Goal: Contribute content: Contribute content

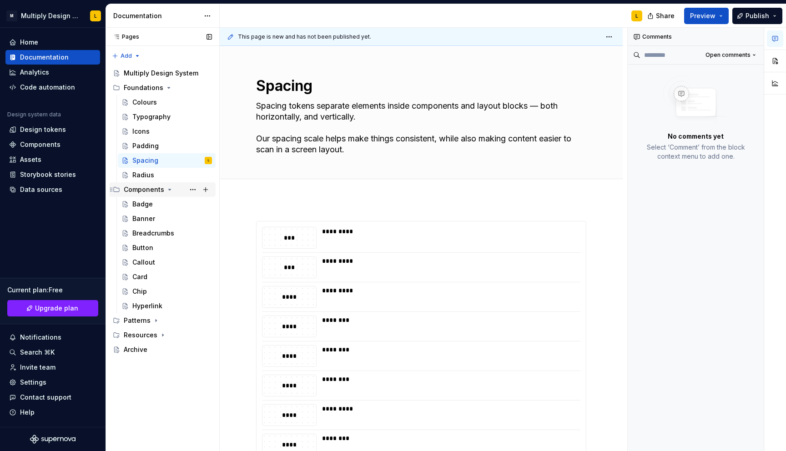
scroll to position [85, 0]
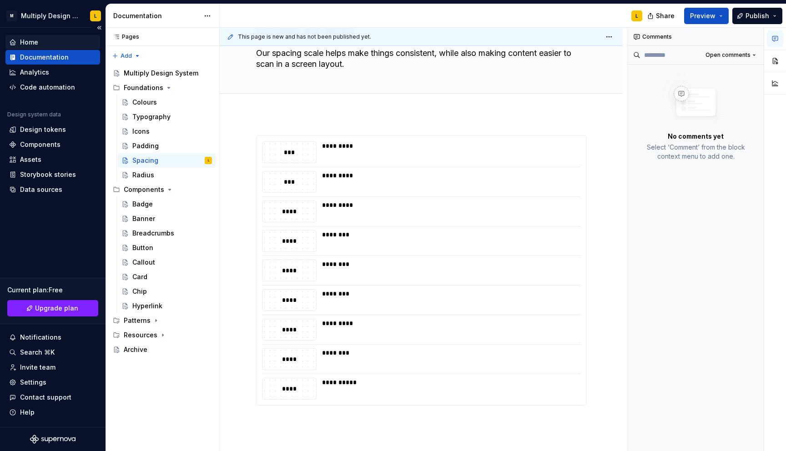
click at [32, 43] on div "Home" at bounding box center [29, 42] width 18 height 9
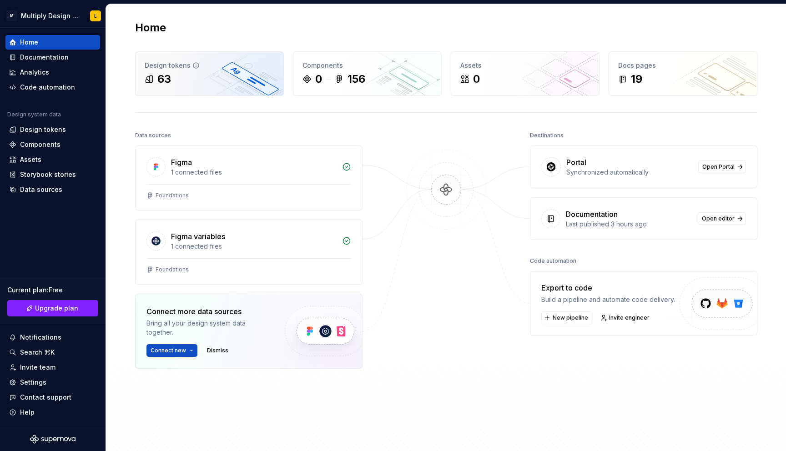
click at [229, 90] on div "Design tokens 63" at bounding box center [209, 74] width 148 height 44
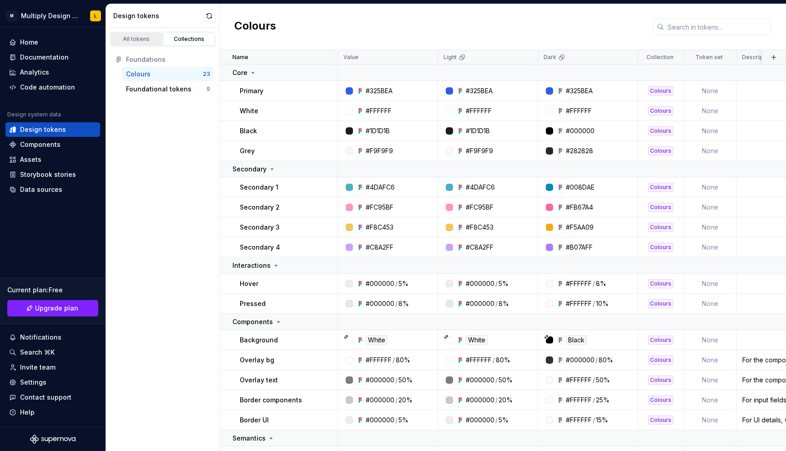
click at [143, 38] on div "All tokens" at bounding box center [136, 38] width 45 height 7
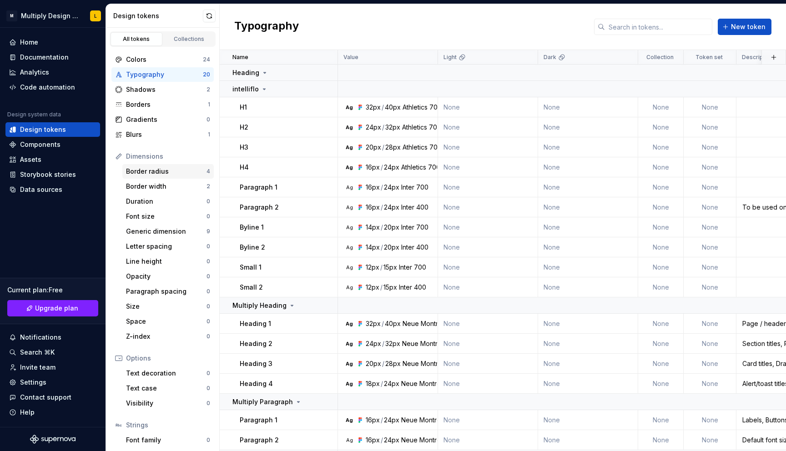
click at [170, 170] on div "Border radius" at bounding box center [166, 171] width 80 height 9
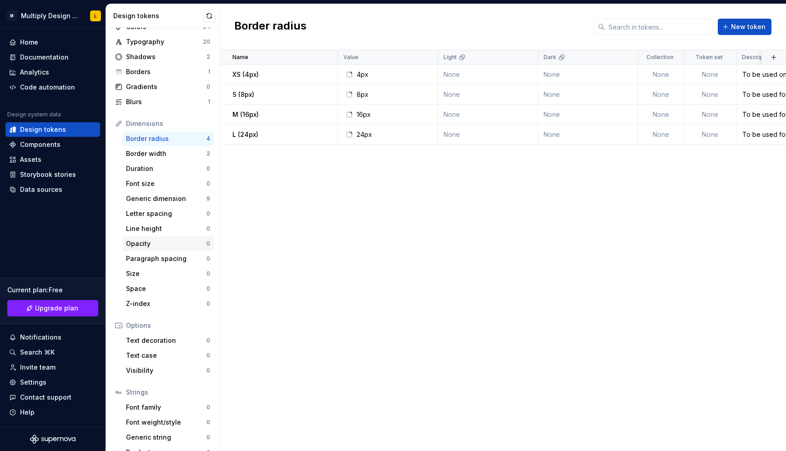
scroll to position [47, 0]
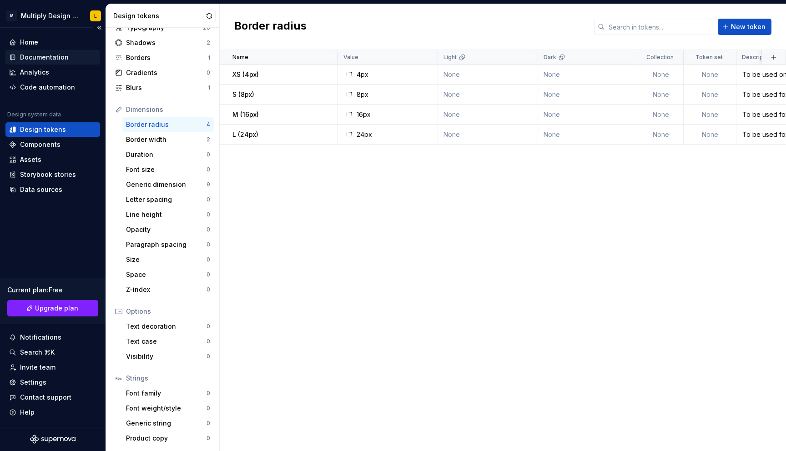
click at [30, 60] on div "Documentation" at bounding box center [44, 57] width 49 height 9
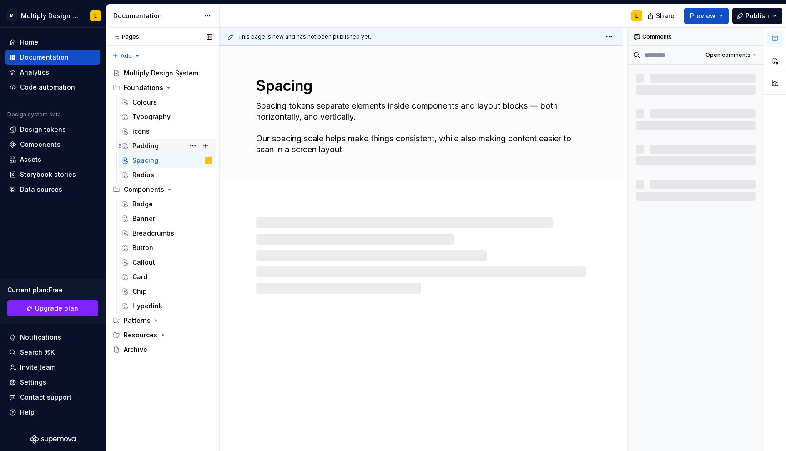
click at [146, 146] on div "Padding" at bounding box center [145, 145] width 26 height 9
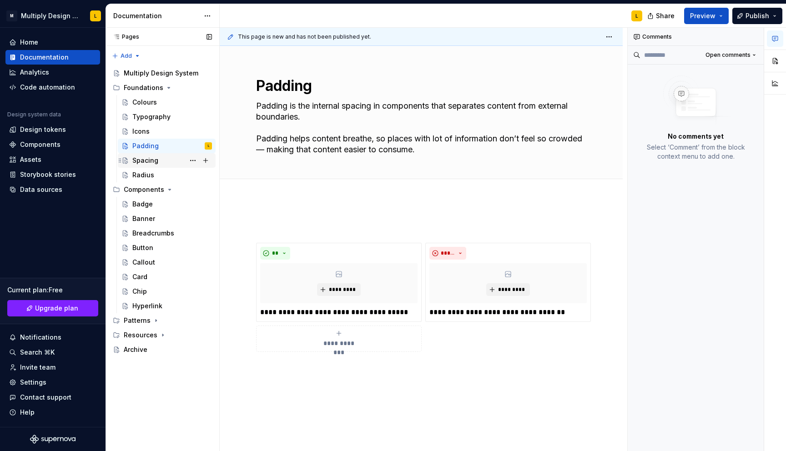
click at [142, 163] on div "Spacing" at bounding box center [145, 160] width 26 height 9
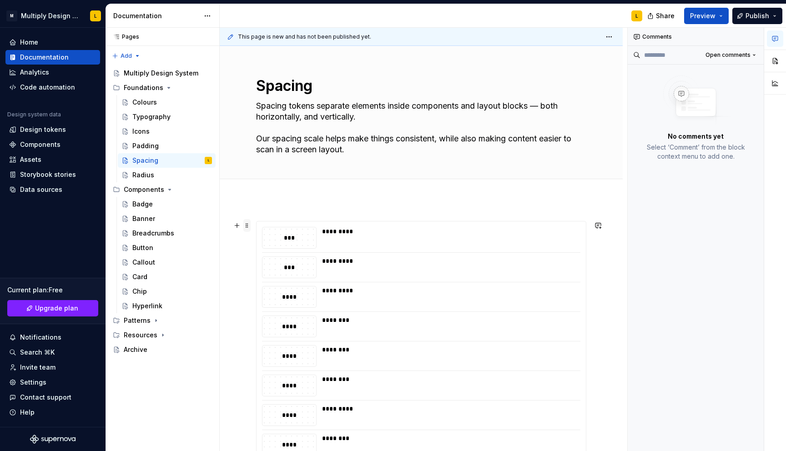
click at [245, 223] on span at bounding box center [246, 225] width 7 height 13
click at [251, 206] on div "**********" at bounding box center [421, 418] width 403 height 438
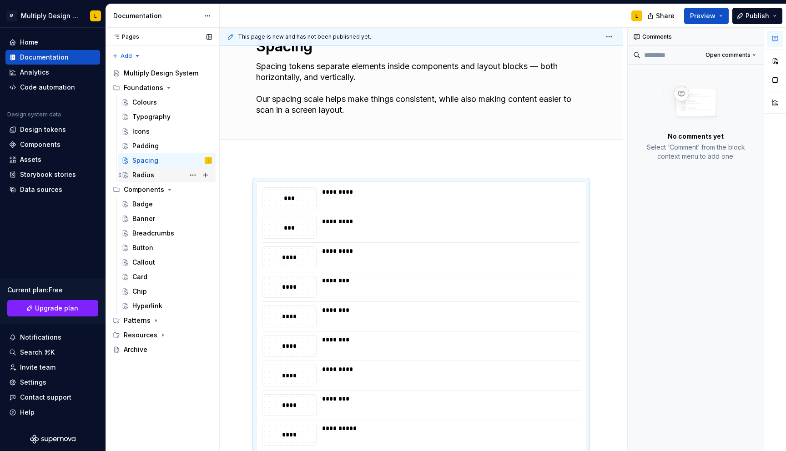
click at [136, 174] on div "Radius" at bounding box center [143, 174] width 22 height 9
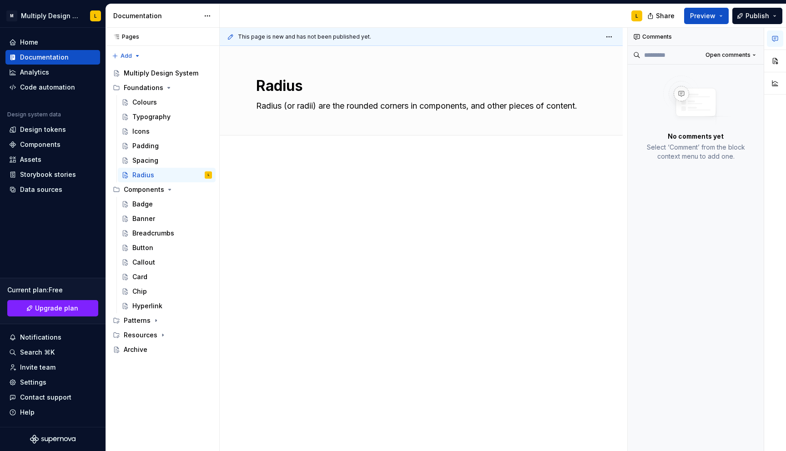
click at [278, 209] on div at bounding box center [421, 194] width 330 height 35
click at [257, 180] on p at bounding box center [421, 182] width 330 height 11
click at [253, 169] on div at bounding box center [421, 256] width 403 height 203
click at [233, 176] on div at bounding box center [421, 256] width 403 height 203
click at [249, 184] on div at bounding box center [421, 256] width 403 height 203
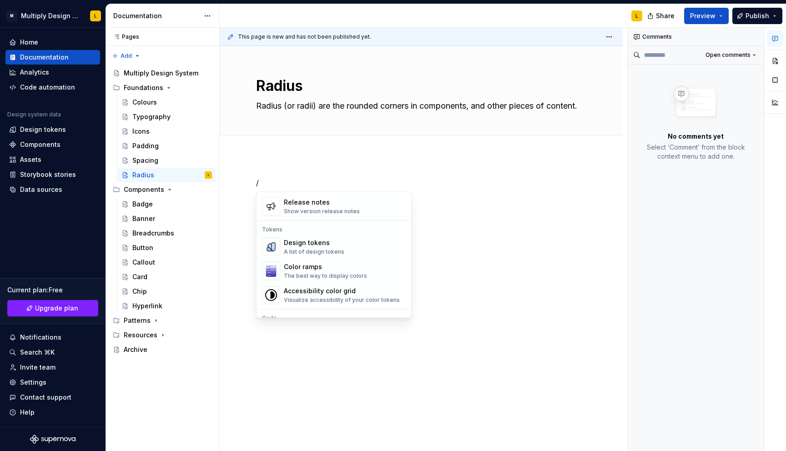
scroll to position [640, 0]
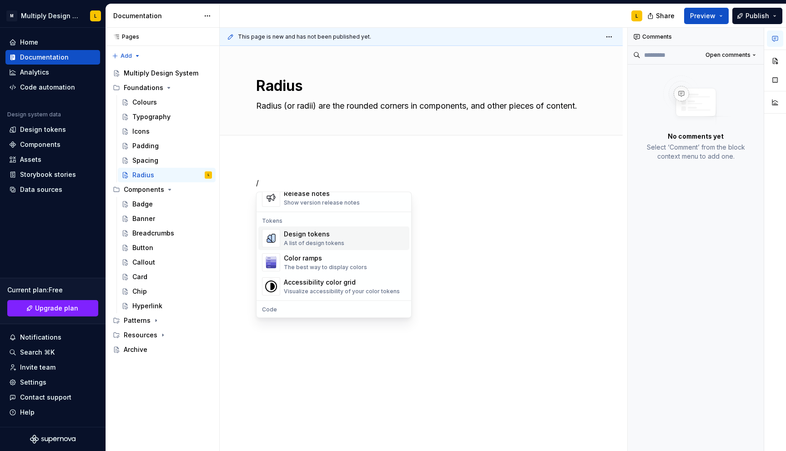
click at [289, 238] on div "Design tokens" at bounding box center [314, 234] width 60 height 9
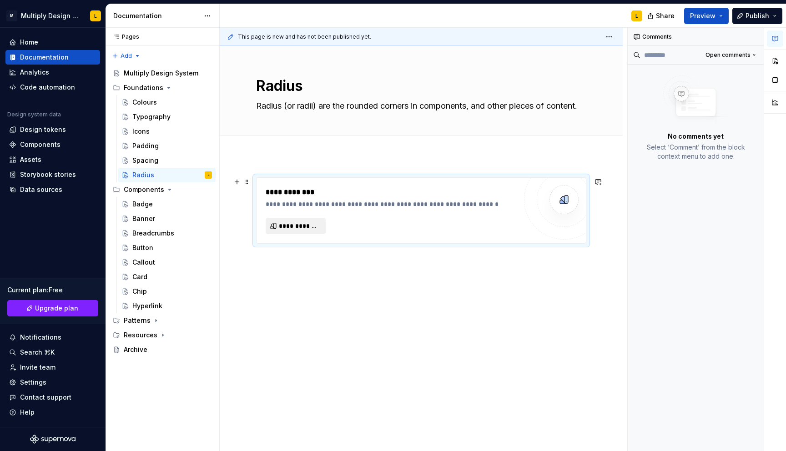
click at [289, 225] on span "**********" at bounding box center [299, 225] width 41 height 9
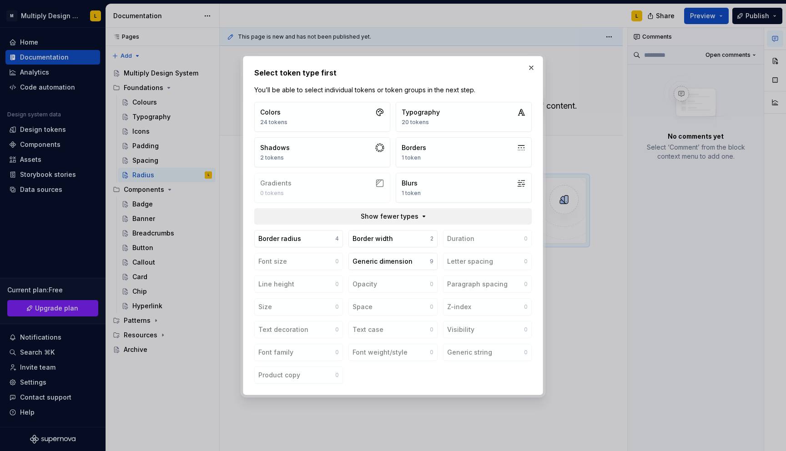
click at [388, 216] on span "Show fewer types" at bounding box center [390, 216] width 58 height 9
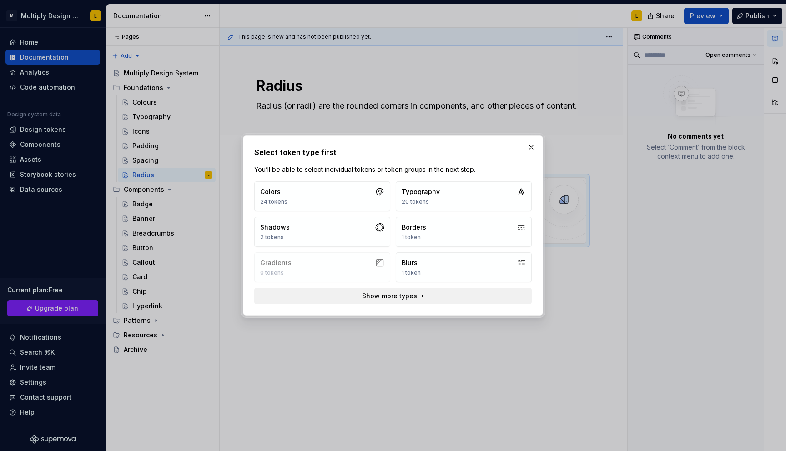
click at [404, 295] on span "Show more types" at bounding box center [389, 295] width 55 height 9
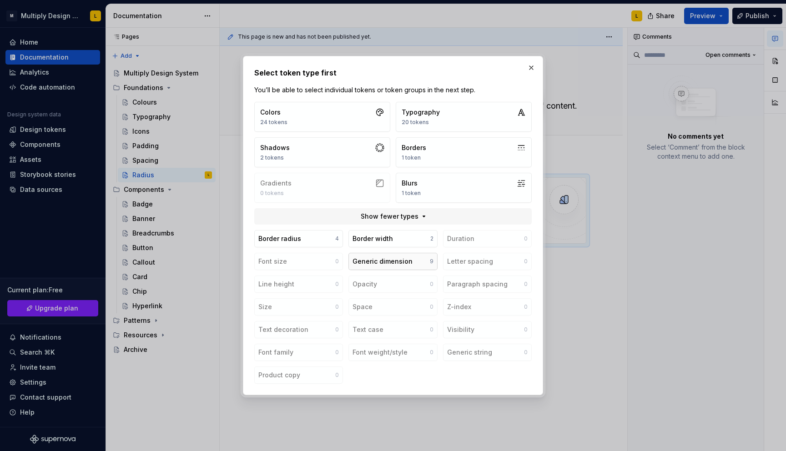
click at [381, 262] on div "Generic dimension" at bounding box center [382, 261] width 60 height 9
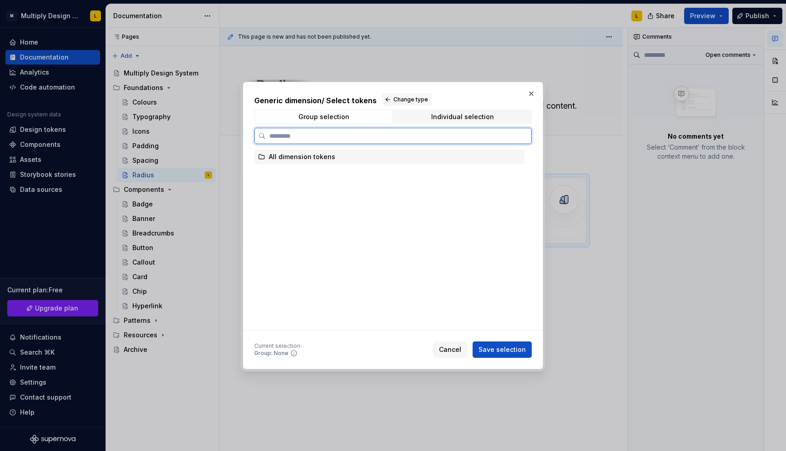
click at [298, 160] on div "All dimension tokens" at bounding box center [302, 156] width 66 height 9
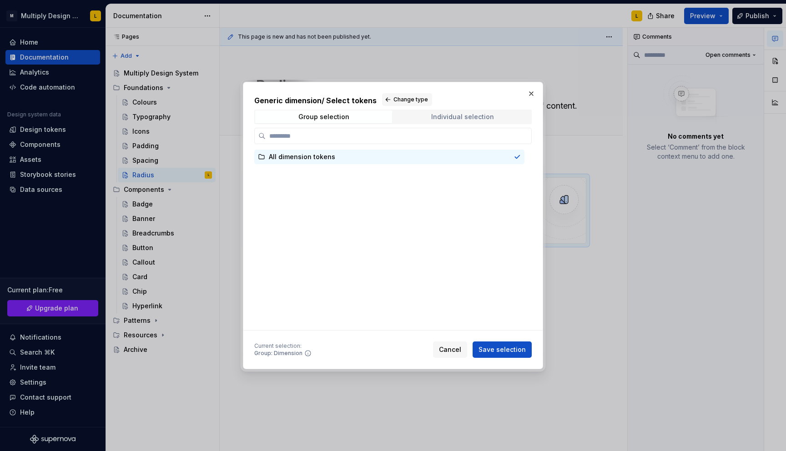
click at [446, 114] on div "Individual selection" at bounding box center [462, 116] width 63 height 7
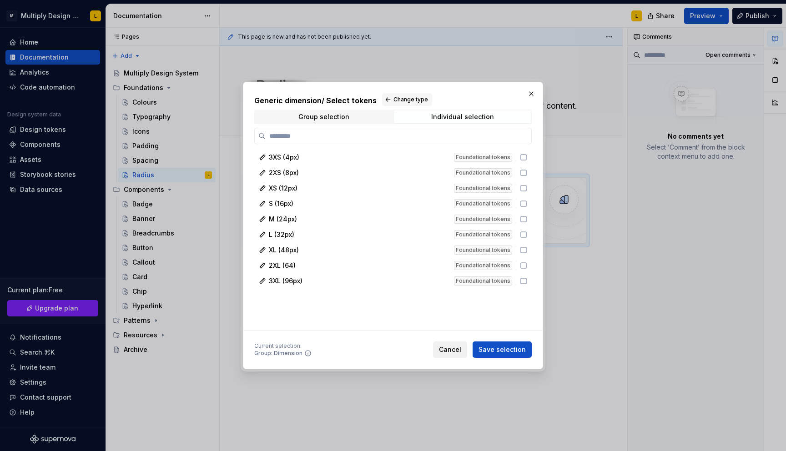
click at [449, 352] on span "Cancel" at bounding box center [450, 349] width 22 height 9
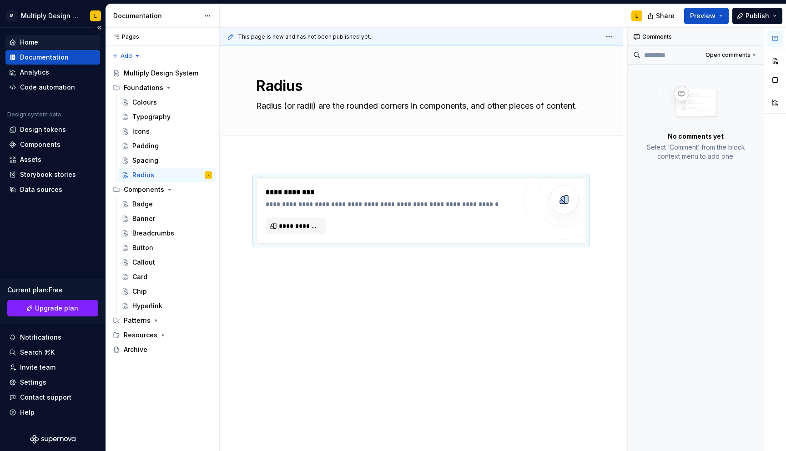
click at [33, 42] on div "Home" at bounding box center [29, 42] width 18 height 9
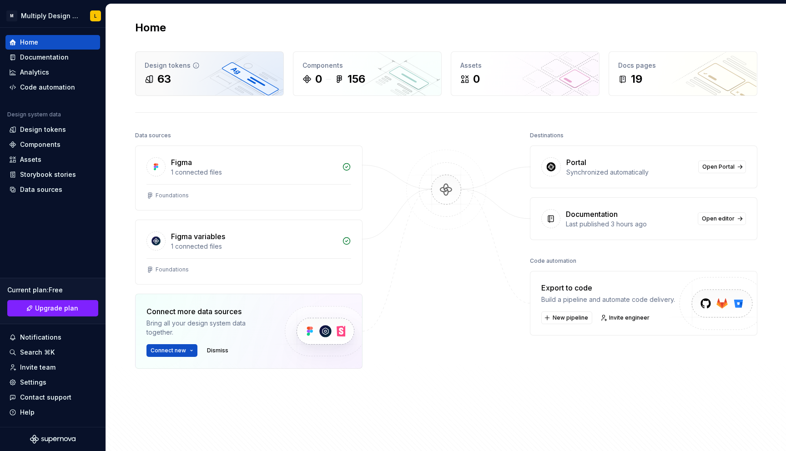
click at [203, 73] on div "63" at bounding box center [210, 79] width 130 height 15
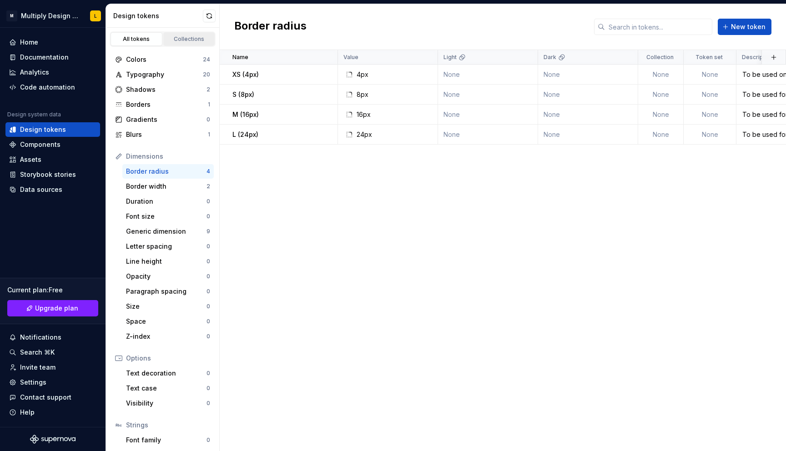
click at [176, 44] on link "Collections" at bounding box center [189, 39] width 52 height 14
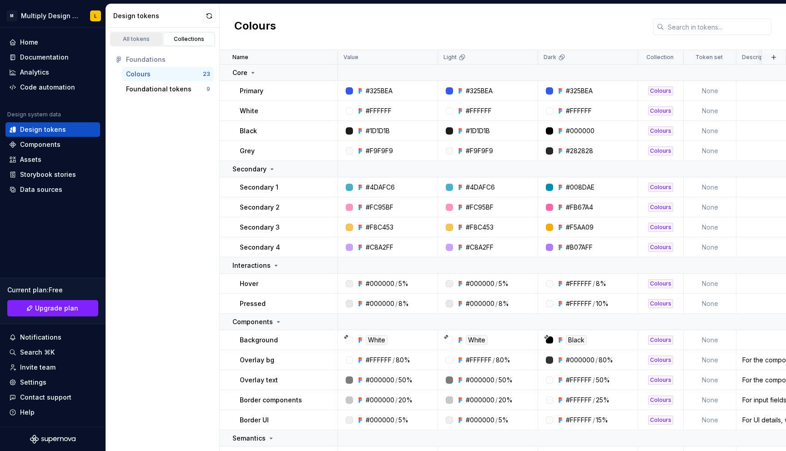
click at [143, 41] on div "All tokens" at bounding box center [136, 38] width 45 height 7
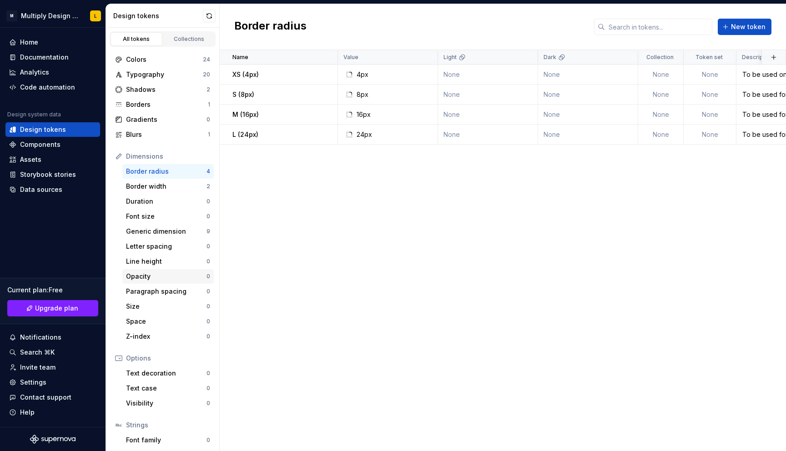
scroll to position [47, 0]
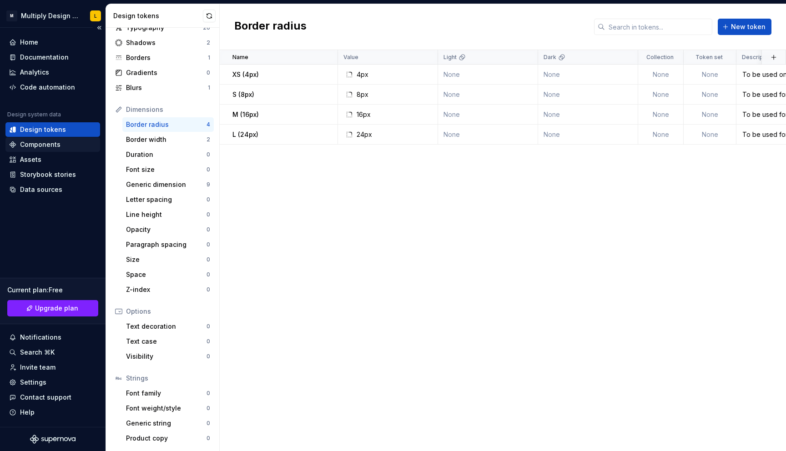
click at [34, 142] on div "Components" at bounding box center [40, 144] width 40 height 9
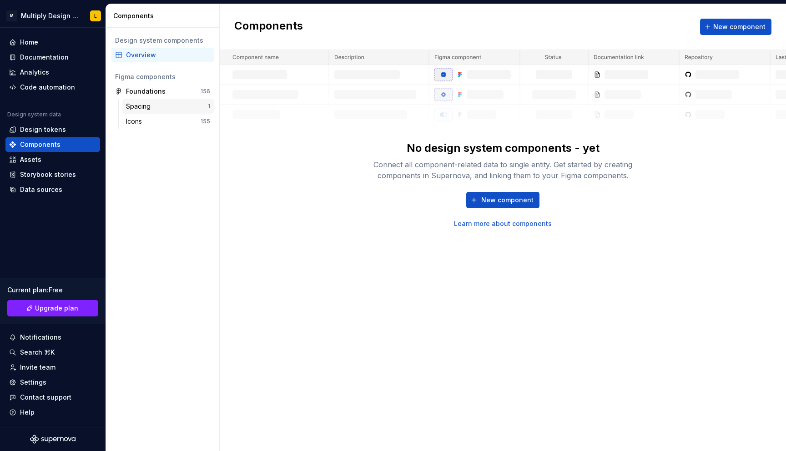
click at [146, 104] on div "Spacing" at bounding box center [140, 106] width 28 height 9
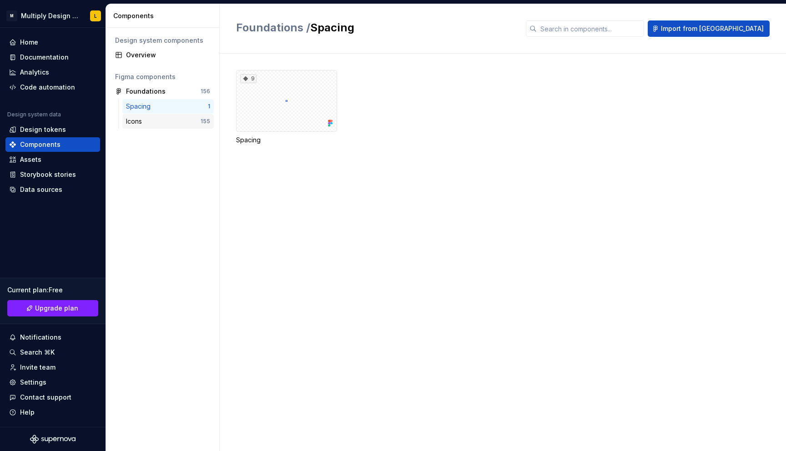
click at [136, 125] on div "Icons" at bounding box center [136, 121] width 20 height 9
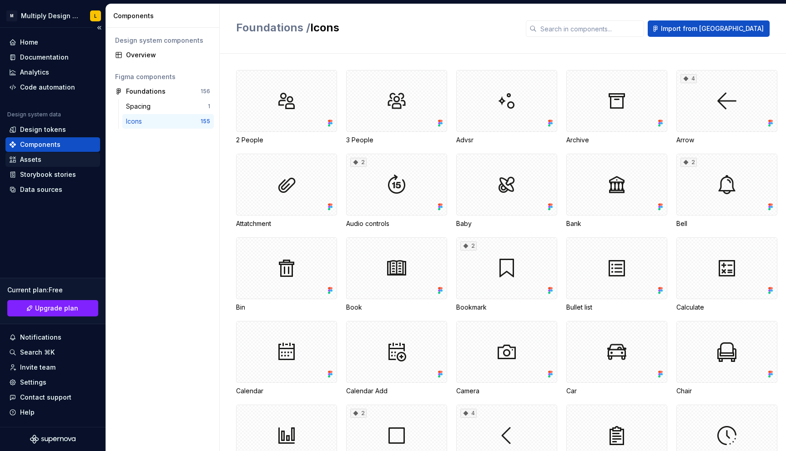
click at [38, 160] on div "Assets" at bounding box center [30, 159] width 21 height 9
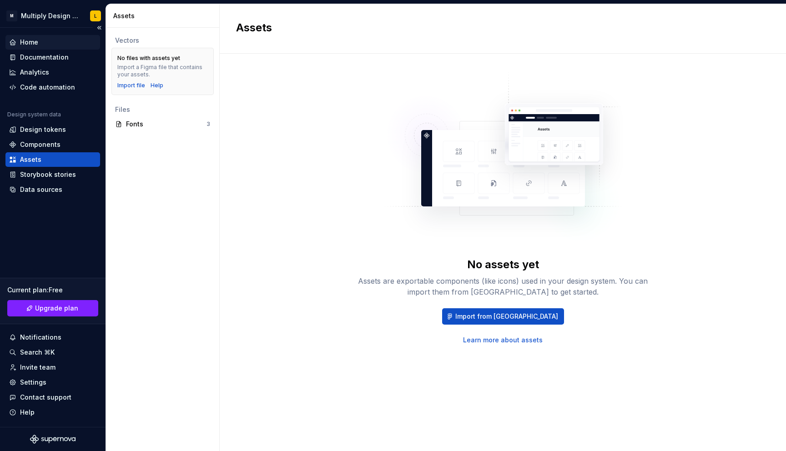
click at [33, 41] on div "Home" at bounding box center [29, 42] width 18 height 9
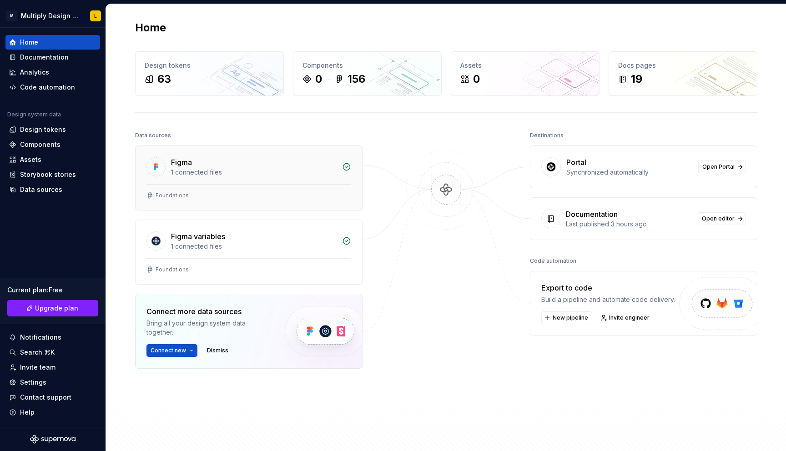
click at [210, 194] on div "Foundations" at bounding box center [248, 195] width 205 height 7
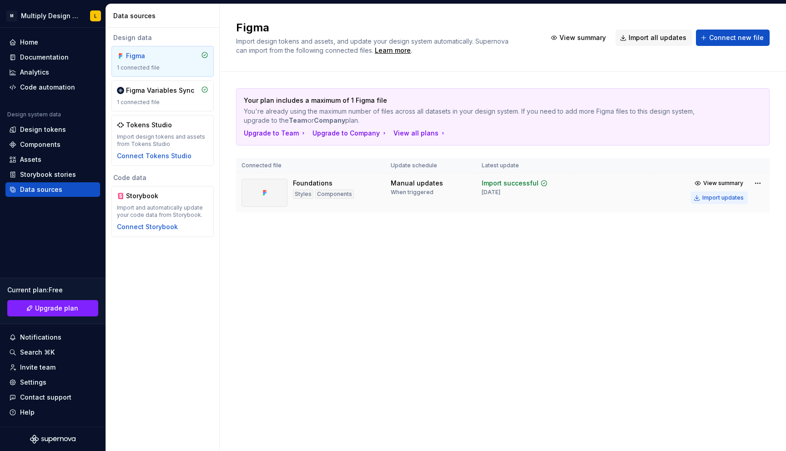
click at [716, 200] on div "Import updates" at bounding box center [722, 197] width 41 height 7
click at [32, 44] on div "Home" at bounding box center [29, 42] width 18 height 9
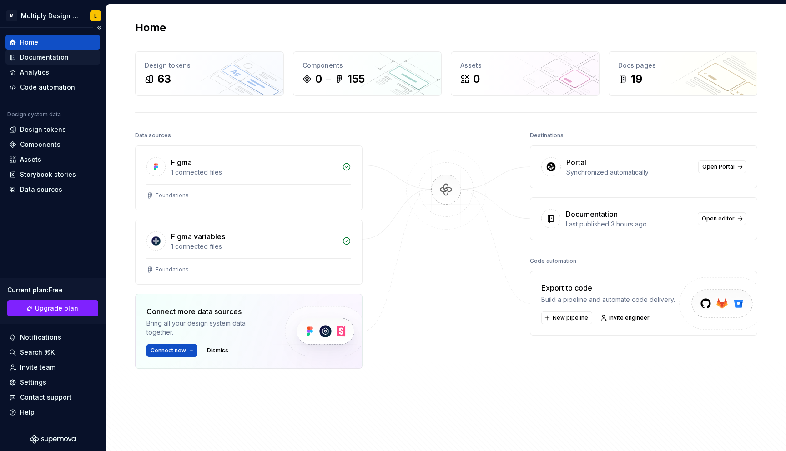
click at [48, 57] on div "Documentation" at bounding box center [44, 57] width 49 height 9
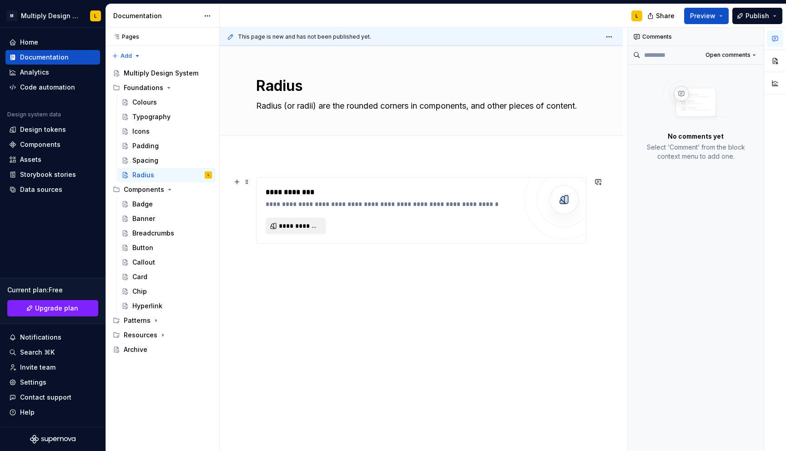
click at [288, 231] on button "**********" at bounding box center [296, 226] width 60 height 16
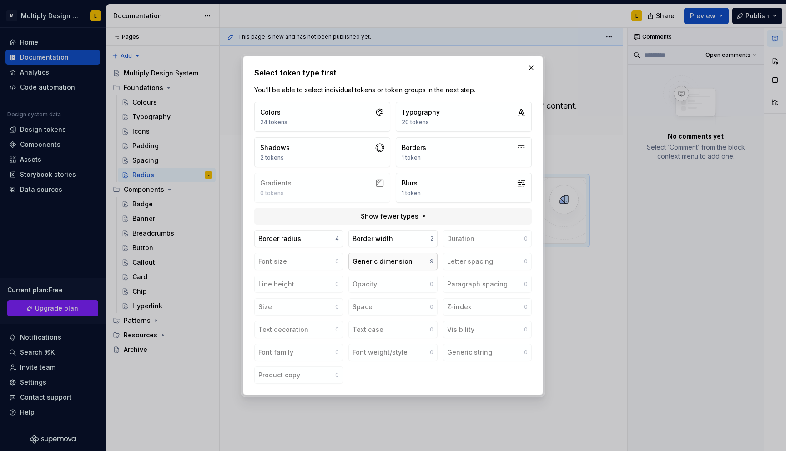
click at [389, 262] on div "Generic dimension" at bounding box center [382, 261] width 60 height 9
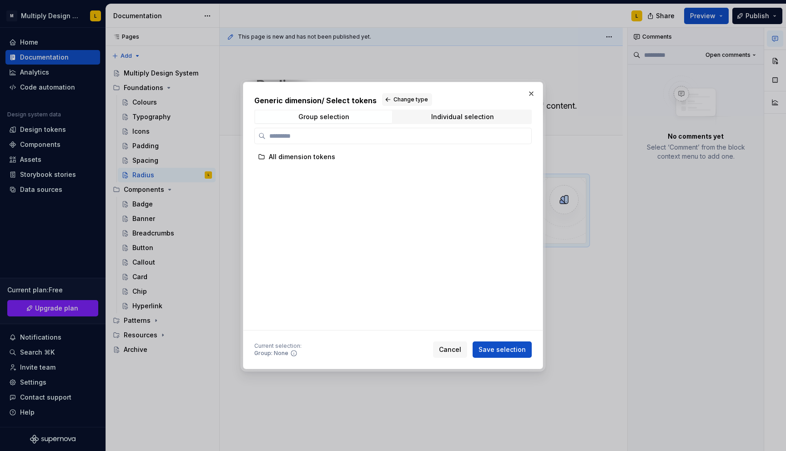
click at [429, 128] on div at bounding box center [392, 136] width 277 height 16
click at [431, 118] on span "Individual selection" at bounding box center [462, 116] width 137 height 13
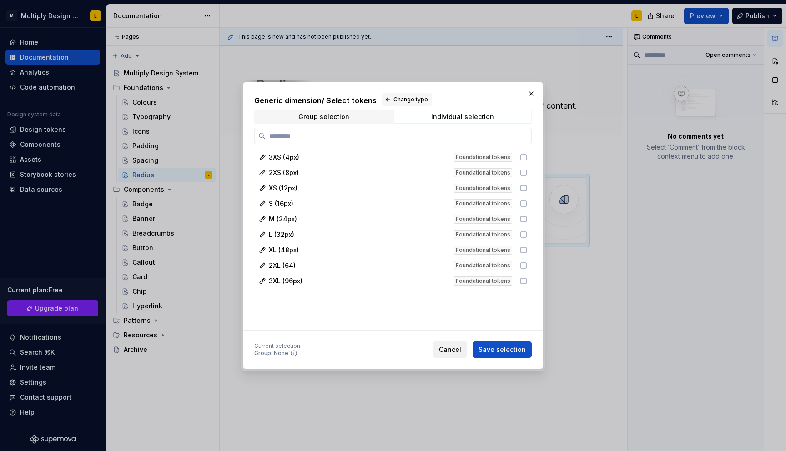
click at [457, 349] on span "Cancel" at bounding box center [450, 349] width 22 height 9
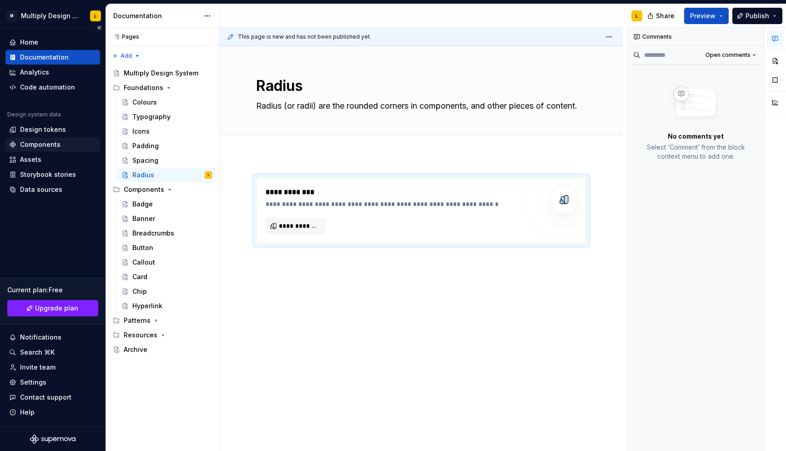
click at [30, 143] on div "Components" at bounding box center [40, 144] width 40 height 9
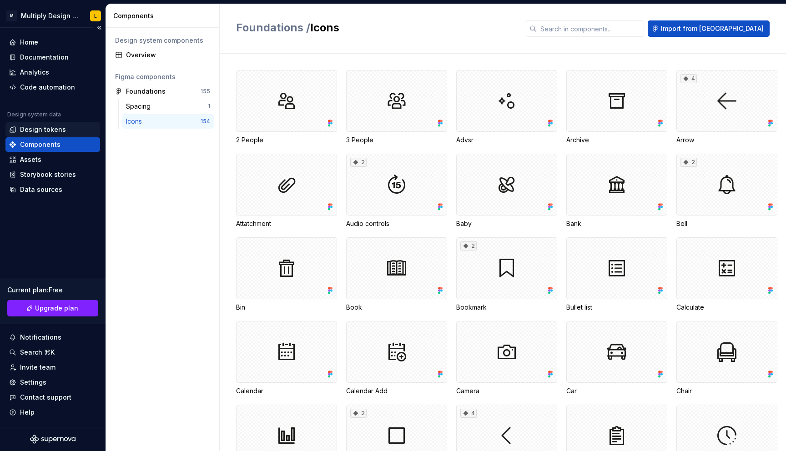
click at [32, 130] on div "Design tokens" at bounding box center [43, 129] width 46 height 9
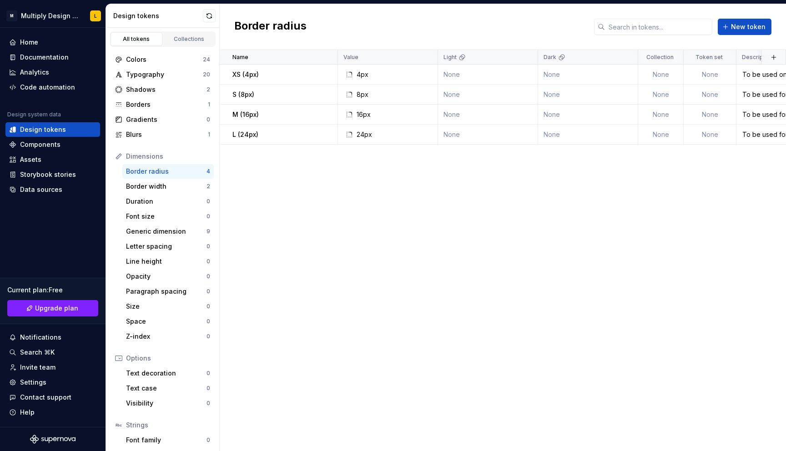
click at [179, 51] on div "Colors 24 Typography 20 Shadows 2 Borders 1 Gradients 0 Blurs 1 Dimensions Bord…" at bounding box center [162, 272] width 113 height 451
click at [179, 41] on div "Collections" at bounding box center [188, 38] width 45 height 7
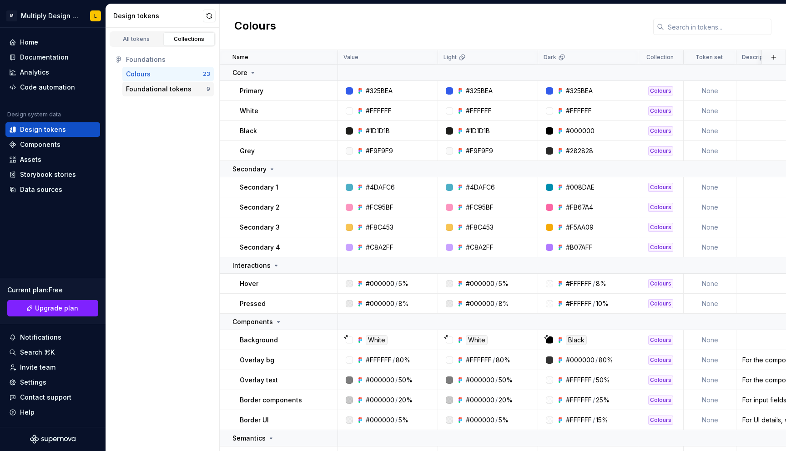
click at [188, 92] on div "Foundational tokens" at bounding box center [166, 89] width 80 height 9
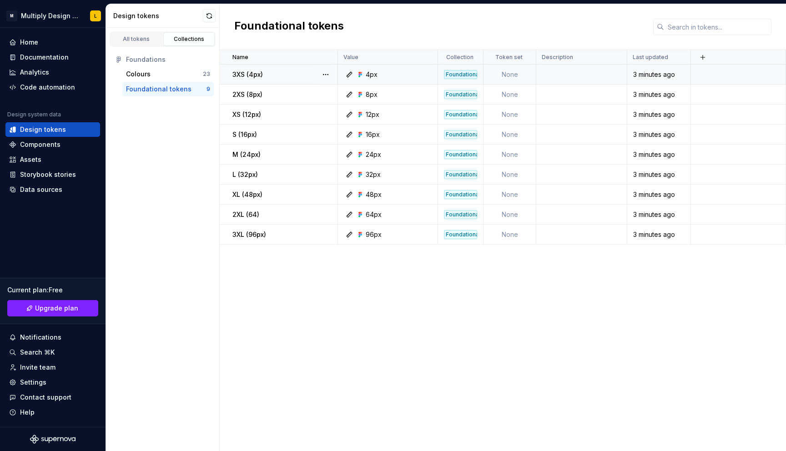
click at [458, 75] on div "Foundational tokens" at bounding box center [460, 74] width 33 height 9
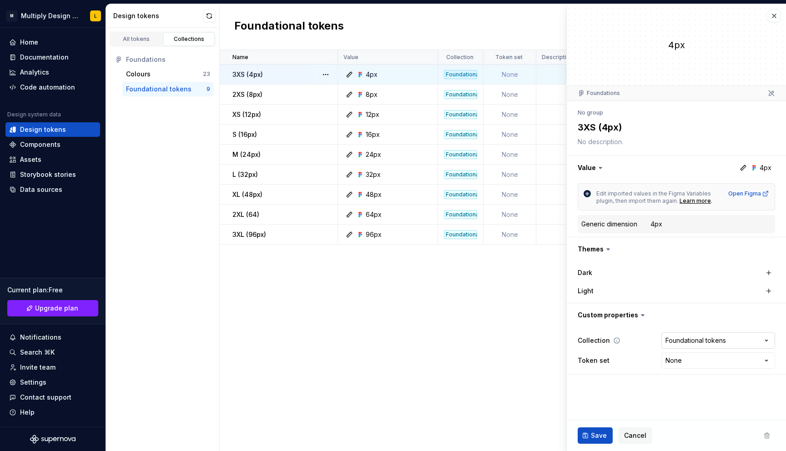
click at [684, 346] on html "M Multiply Design System L Home Documentation Analytics Code automation Design …" at bounding box center [393, 225] width 786 height 451
click at [683, 345] on html "M Multiply Design System L Home Documentation Analytics Code automation Design …" at bounding box center [393, 225] width 786 height 451
click at [671, 361] on html "M Multiply Design System L Home Documentation Analytics Code automation Design …" at bounding box center [393, 225] width 786 height 451
click at [682, 341] on html "M Multiply Design System L Home Documentation Analytics Code automation Design …" at bounding box center [393, 225] width 786 height 451
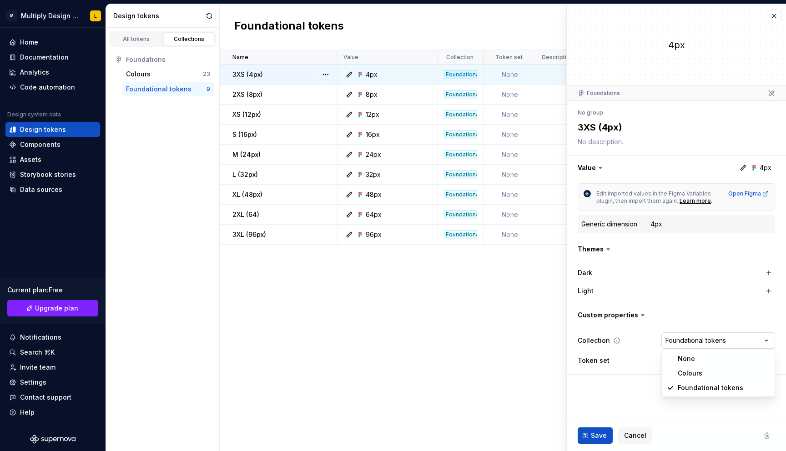
click at [679, 343] on html "M Multiply Design System L Home Documentation Analytics Code automation Design …" at bounding box center [393, 225] width 786 height 451
click at [673, 355] on html "M Multiply Design System L Home Documentation Analytics Code automation Design …" at bounding box center [393, 225] width 786 height 451
click at [670, 361] on html "M Multiply Design System L Home Documentation Analytics Code automation Design …" at bounding box center [393, 225] width 786 height 451
click at [155, 70] on div "Colours" at bounding box center [164, 74] width 77 height 9
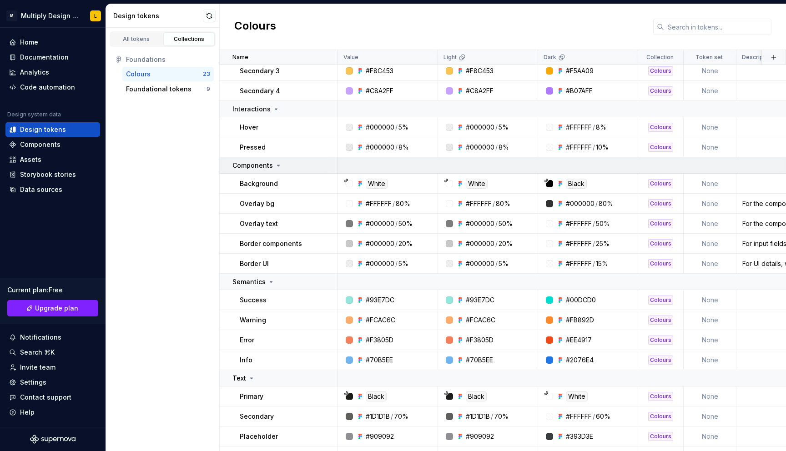
scroll to position [172, 0]
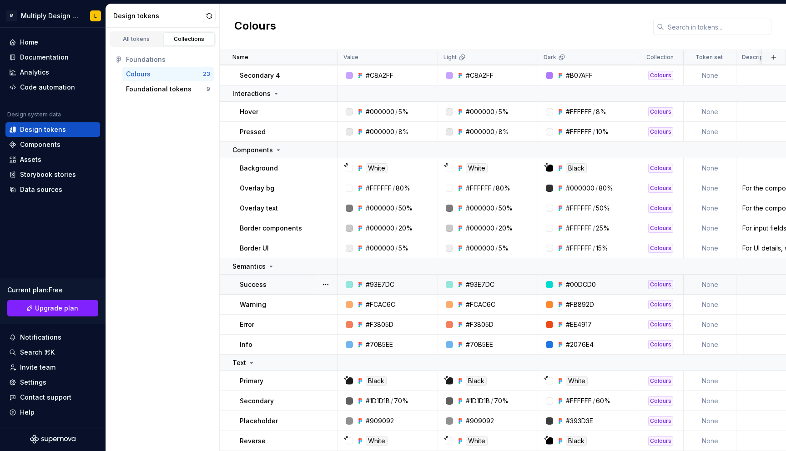
click at [656, 283] on div "Colours" at bounding box center [660, 284] width 25 height 9
type textarea "*"
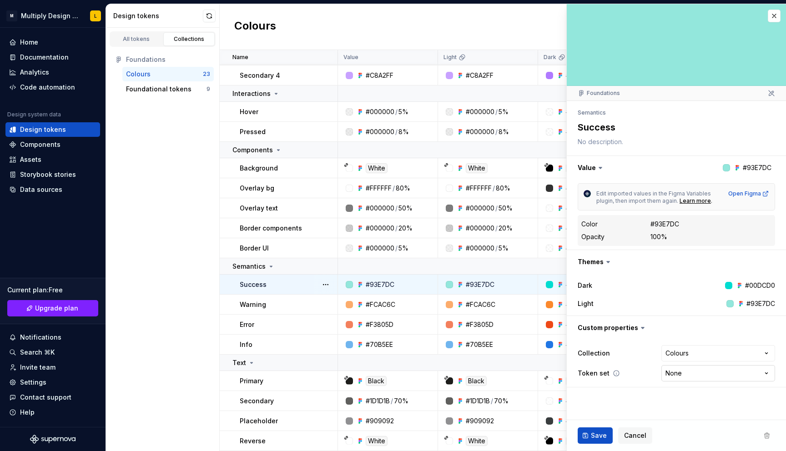
click at [683, 372] on html "M Multiply Design System L Home Documentation Analytics Code automation Design …" at bounding box center [393, 225] width 786 height 451
select select "**********"
click at [597, 434] on span "Save" at bounding box center [599, 435] width 16 height 9
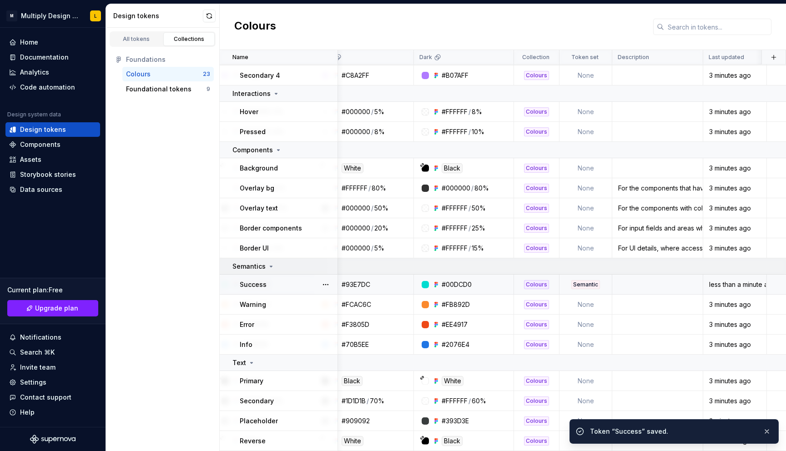
scroll to position [172, 129]
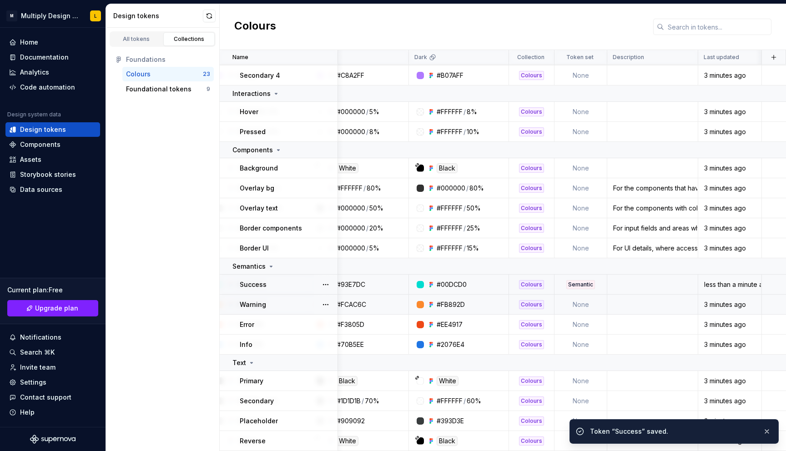
click at [578, 303] on td "None" at bounding box center [580, 305] width 53 height 20
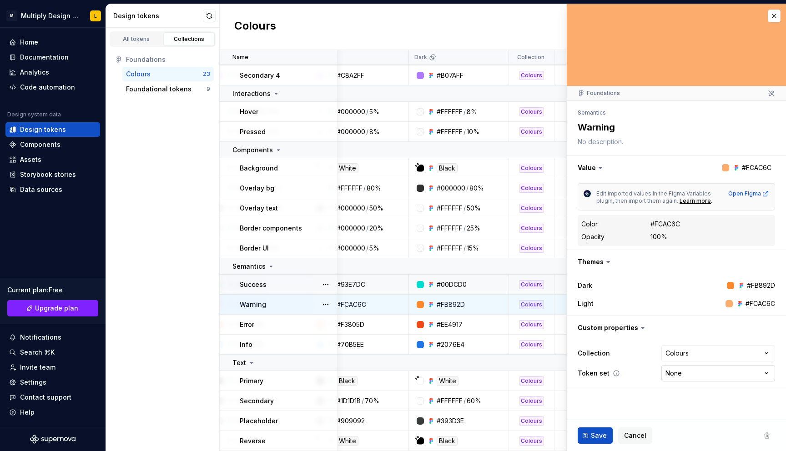
type textarea "*"
click at [671, 374] on html "M Multiply Design System L Home Documentation Analytics Code automation Design …" at bounding box center [393, 225] width 786 height 451
select select "**********"
click at [602, 435] on span "Save" at bounding box center [599, 435] width 16 height 9
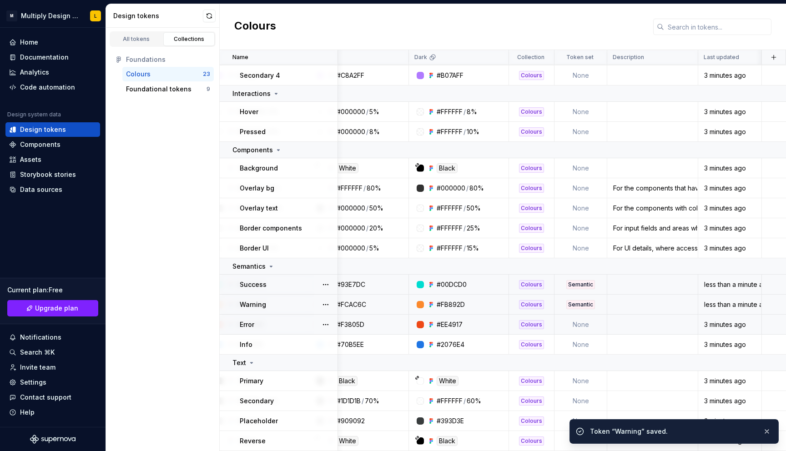
click at [582, 326] on td "None" at bounding box center [580, 325] width 53 height 20
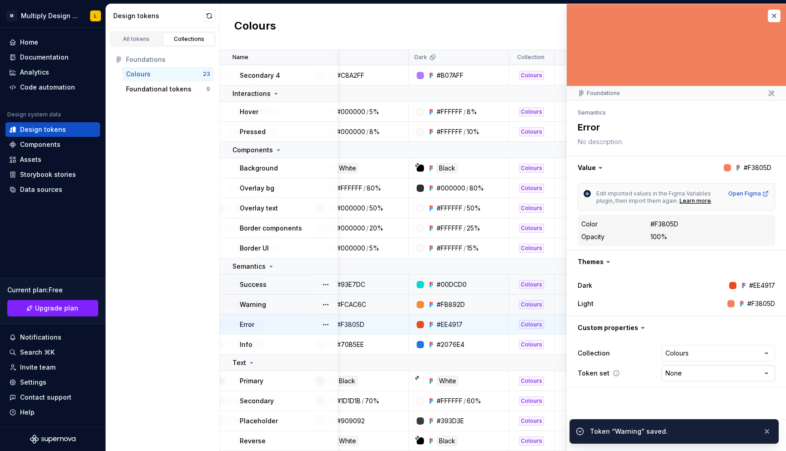
click at [674, 373] on html "M Multiply Design System L Home Documentation Analytics Code automation Design …" at bounding box center [393, 225] width 786 height 451
type textarea "*"
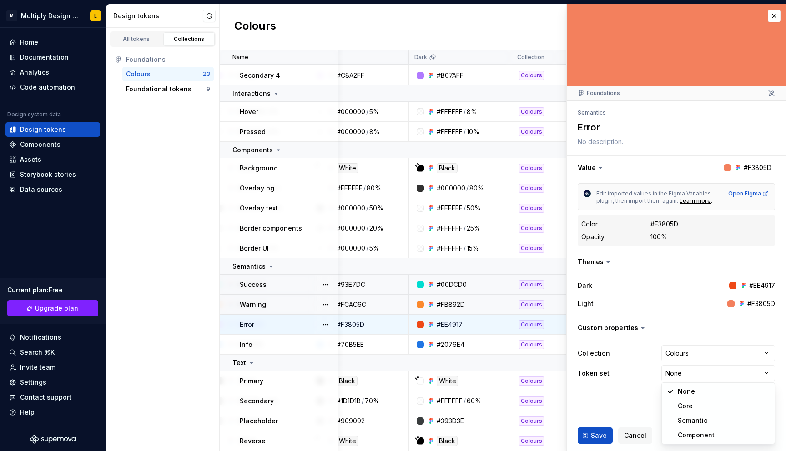
select select "**********"
click at [591, 436] on span "Save" at bounding box center [599, 435] width 16 height 9
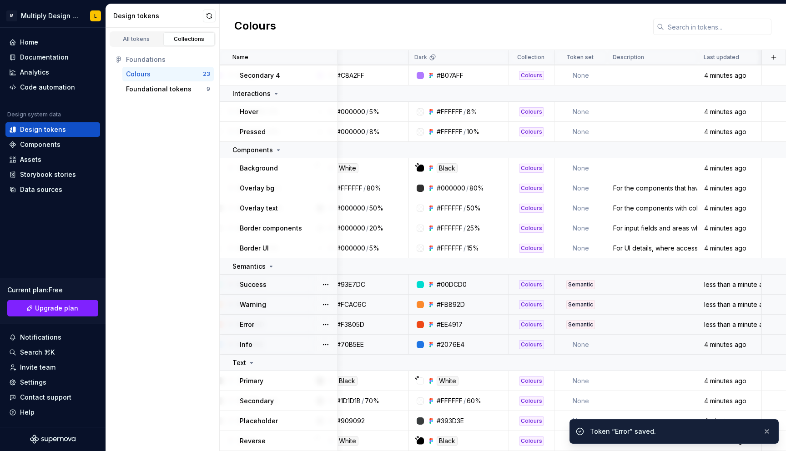
click at [578, 344] on td "None" at bounding box center [580, 345] width 53 height 20
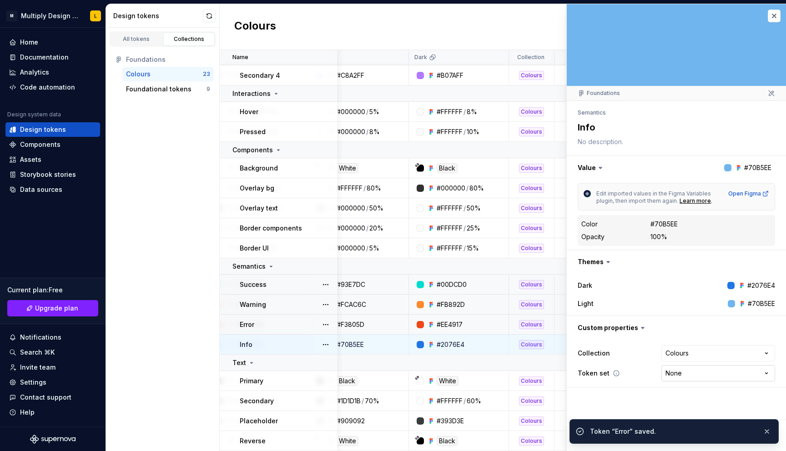
click at [671, 372] on html "M Multiply Design System L Home Documentation Analytics Code automation Design …" at bounding box center [393, 225] width 786 height 451
type textarea "*"
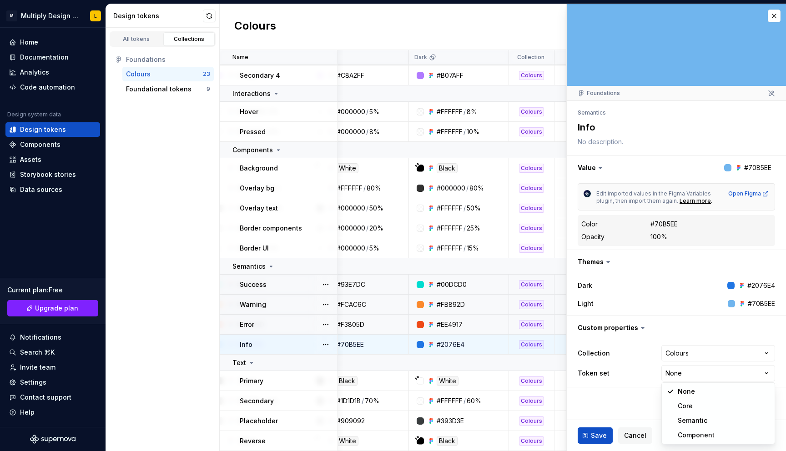
select select "**********"
click at [596, 434] on span "Save" at bounding box center [599, 435] width 16 height 9
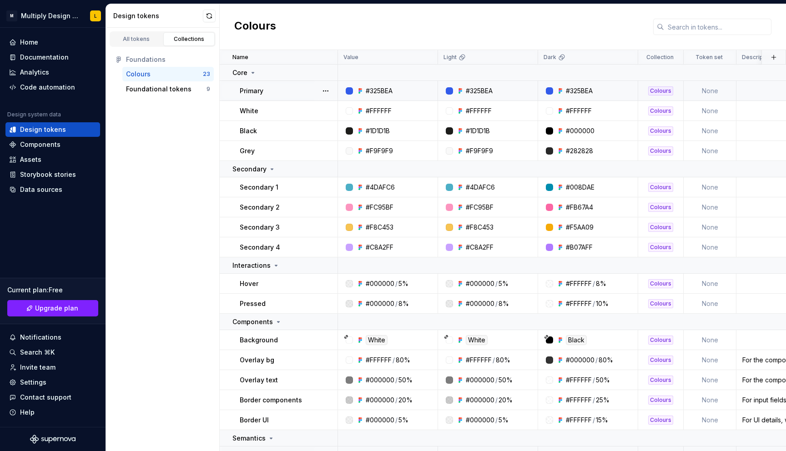
click at [708, 91] on td "None" at bounding box center [709, 91] width 53 height 20
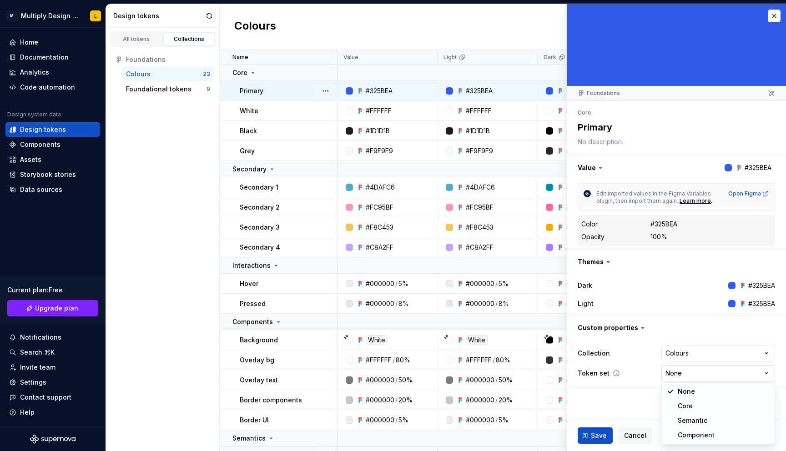
click at [675, 372] on html "M Multiply Design System L Home Documentation Analytics Code automation Design …" at bounding box center [393, 225] width 786 height 451
type textarea "*"
select select "**********"
click at [590, 437] on button "Save" at bounding box center [594, 435] width 35 height 16
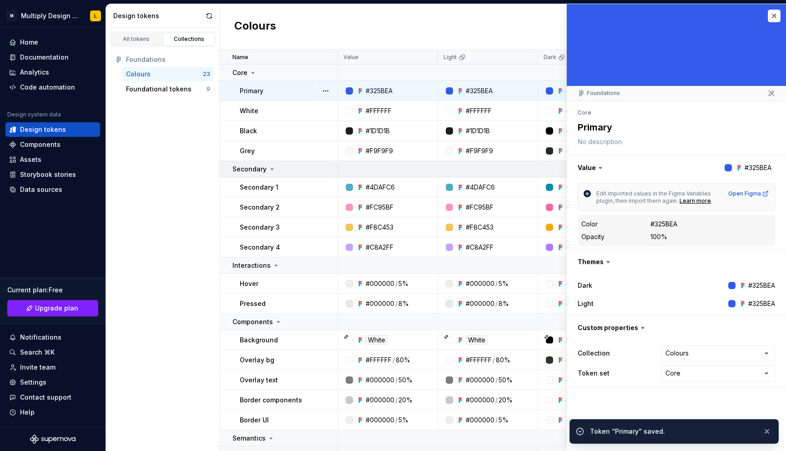
click at [548, 170] on td at bounding box center [626, 169] width 577 height 16
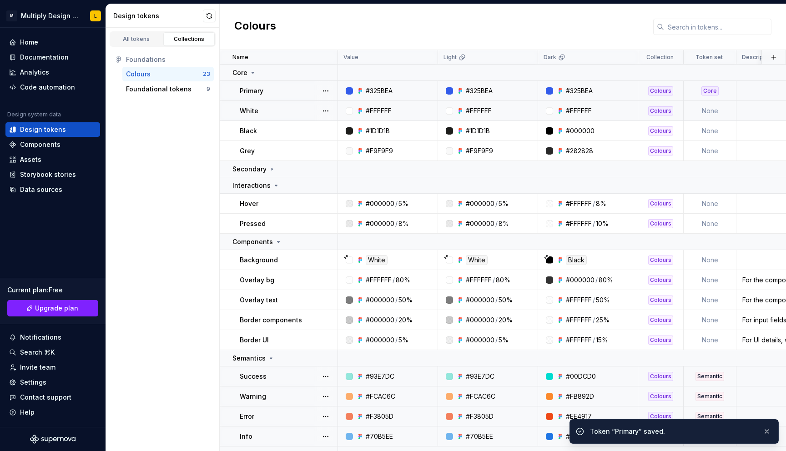
click at [706, 110] on td "None" at bounding box center [709, 111] width 53 height 20
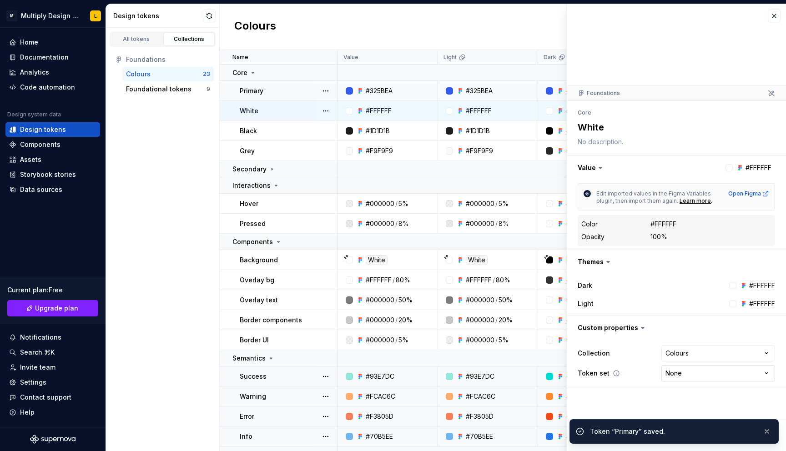
click at [674, 372] on html "M Multiply Design System L Home Documentation Analytics Code automation Design …" at bounding box center [393, 225] width 786 height 451
type textarea "*"
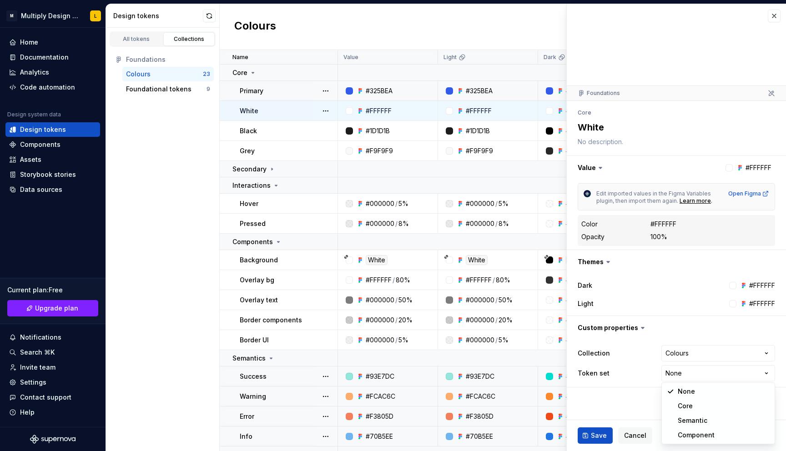
select select "**********"
click at [591, 439] on span "Save" at bounding box center [599, 435] width 16 height 9
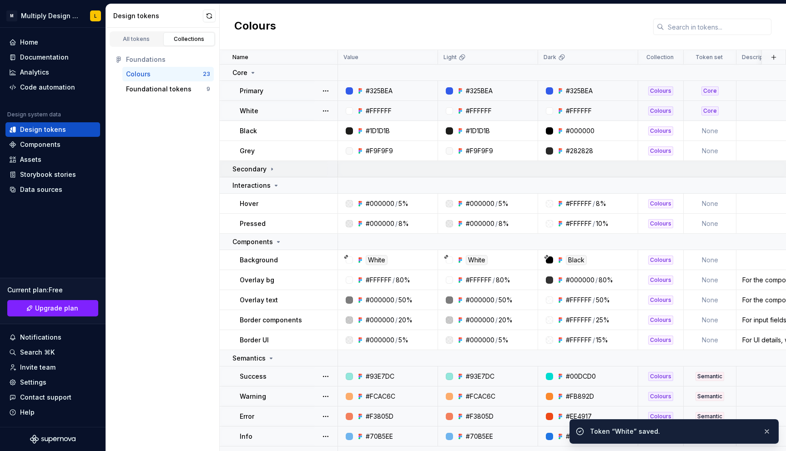
click at [539, 173] on td at bounding box center [626, 169] width 577 height 16
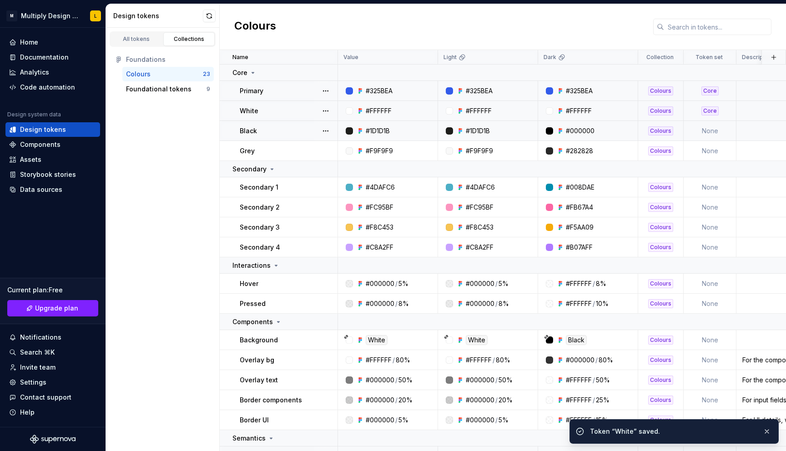
click at [707, 124] on td "None" at bounding box center [709, 131] width 53 height 20
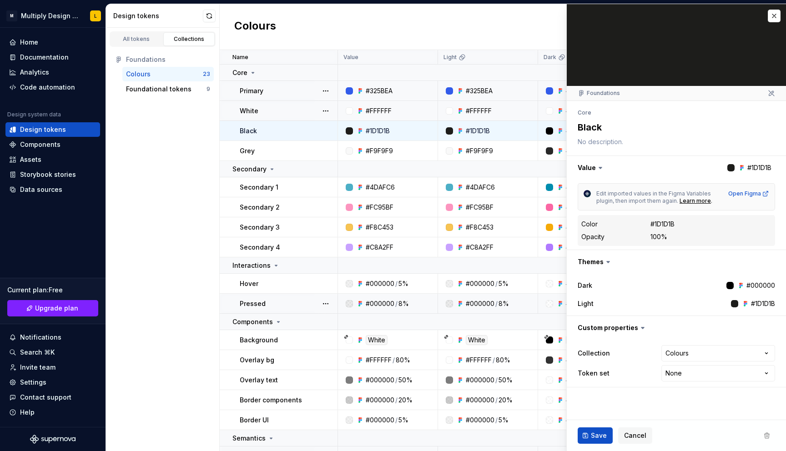
type textarea "*"
click at [667, 377] on html "M Multiply Design System L Home Documentation Analytics Code automation Design …" at bounding box center [393, 225] width 786 height 451
select select "**********"
click at [605, 430] on button "Save" at bounding box center [594, 435] width 35 height 16
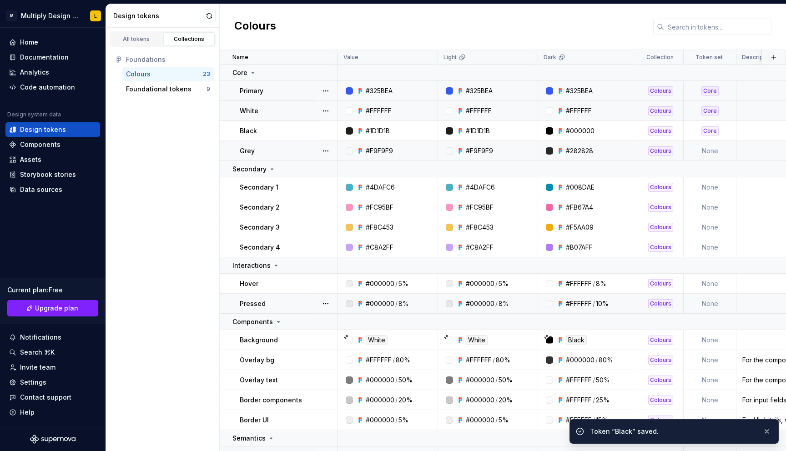
click at [708, 152] on td "None" at bounding box center [709, 151] width 53 height 20
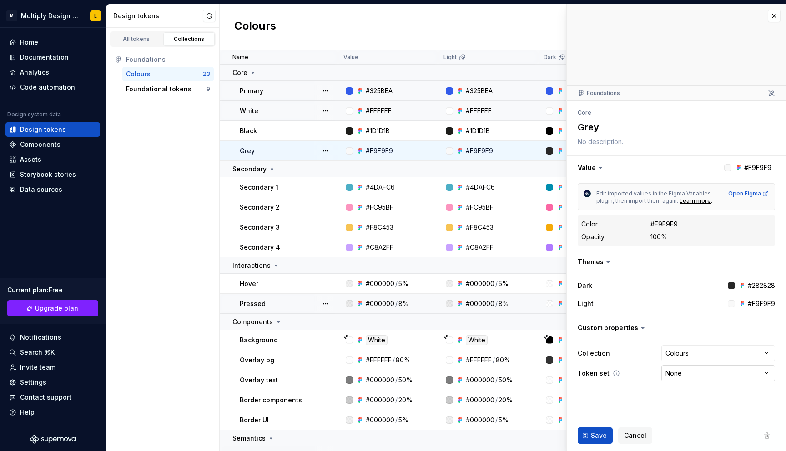
type textarea "*"
click at [687, 370] on html "M Multiply Design System L Home Documentation Analytics Code automation Design …" at bounding box center [393, 225] width 786 height 451
select select "**********"
click at [600, 435] on span "Save" at bounding box center [599, 435] width 16 height 9
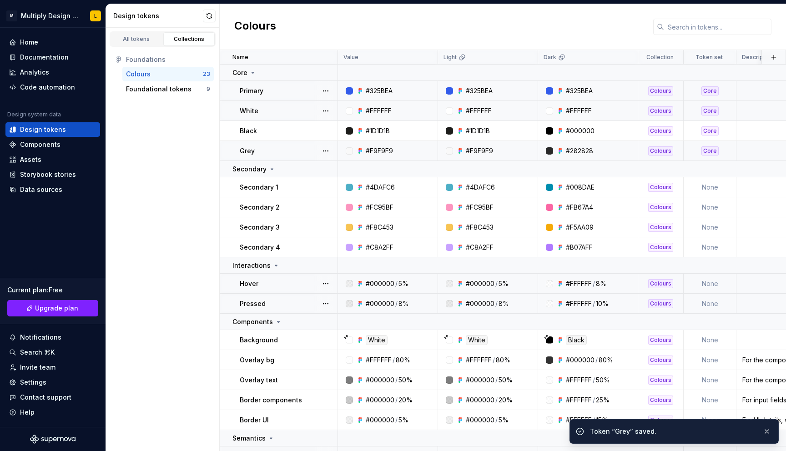
click at [707, 286] on td "None" at bounding box center [709, 284] width 53 height 20
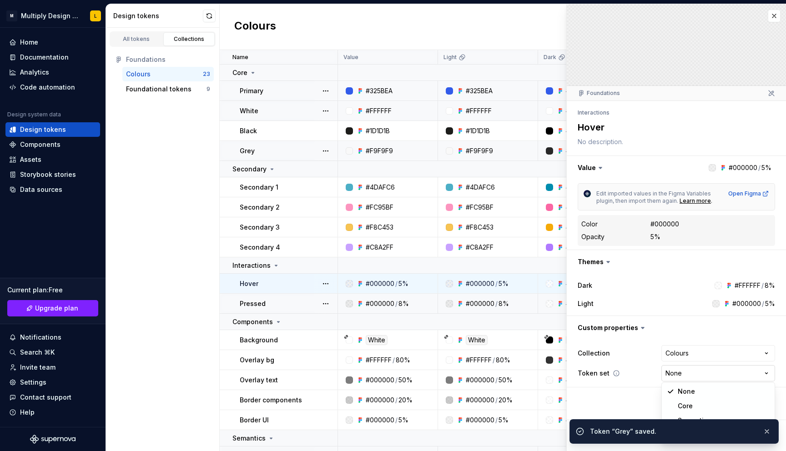
click at [685, 370] on html "M Multiply Design System L Home Documentation Analytics Code automation Design …" at bounding box center [393, 225] width 786 height 451
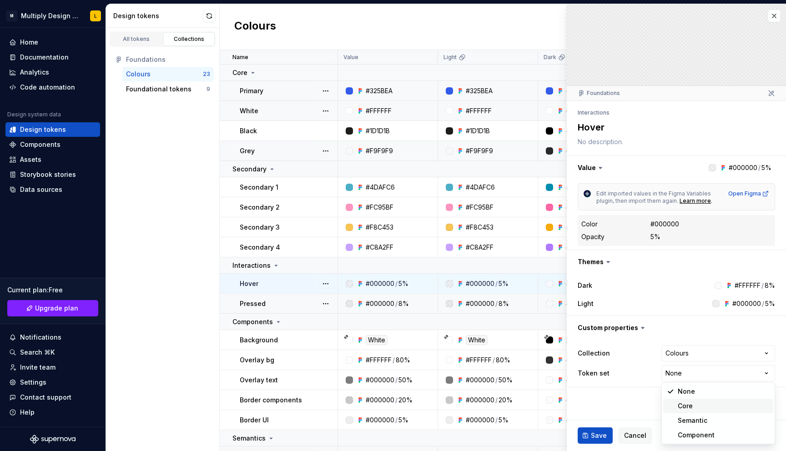
type textarea "*"
select select "**********"
click at [599, 433] on span "Save" at bounding box center [599, 435] width 16 height 9
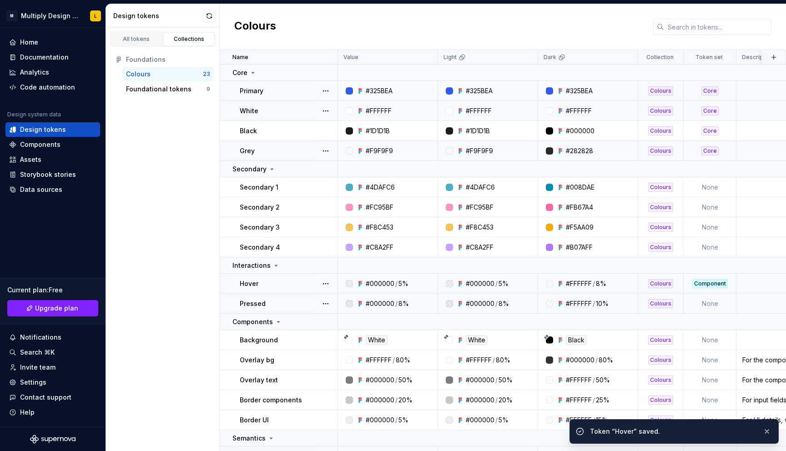
click at [712, 305] on td "None" at bounding box center [709, 304] width 53 height 20
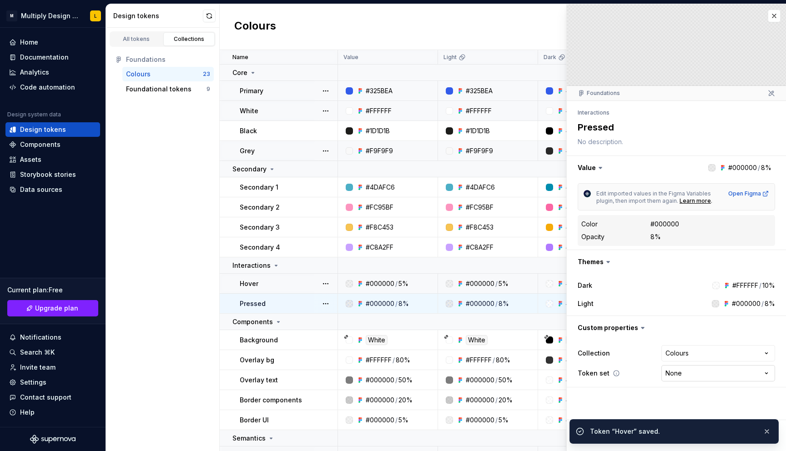
click at [687, 377] on html "M Multiply Design System L Home Documentation Analytics Code automation Design …" at bounding box center [393, 225] width 786 height 451
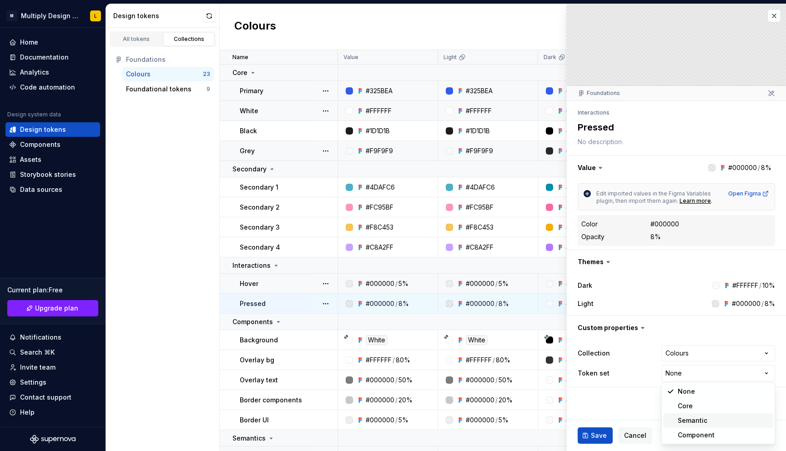
type textarea "*"
select select "**********"
click at [602, 431] on span "Save" at bounding box center [599, 435] width 16 height 9
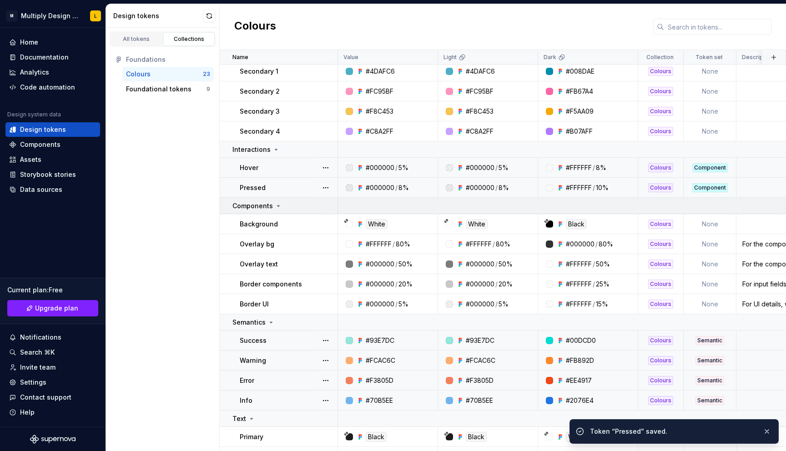
scroll to position [133, 0]
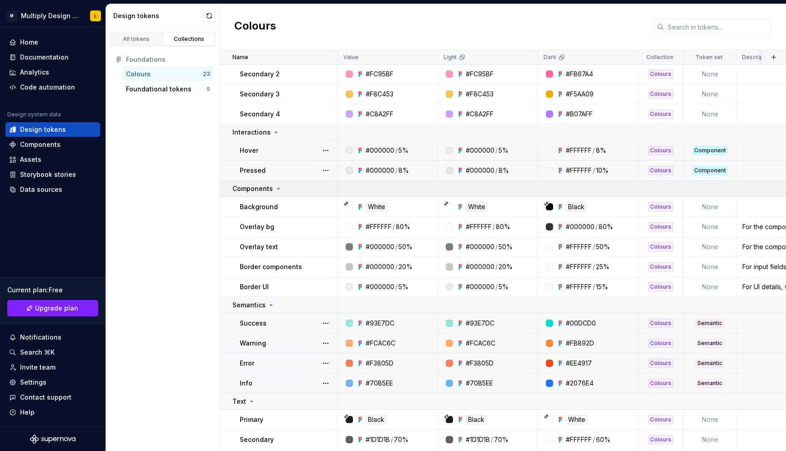
click at [278, 188] on icon at bounding box center [278, 188] width 7 height 7
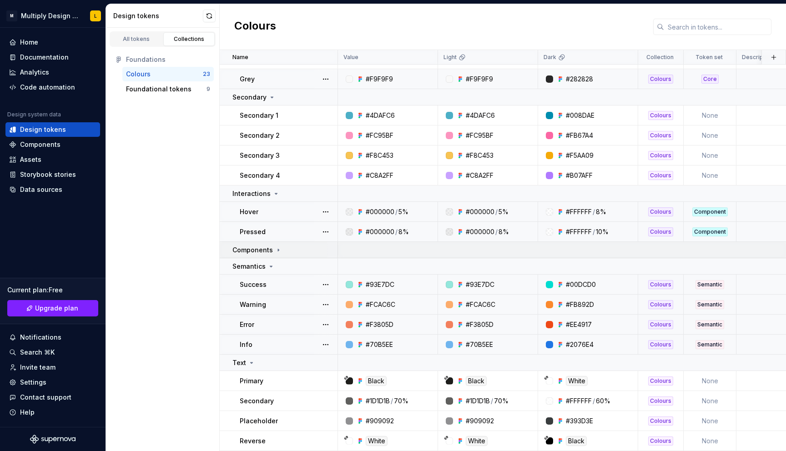
scroll to position [72, 0]
click at [277, 247] on icon at bounding box center [278, 249] width 7 height 7
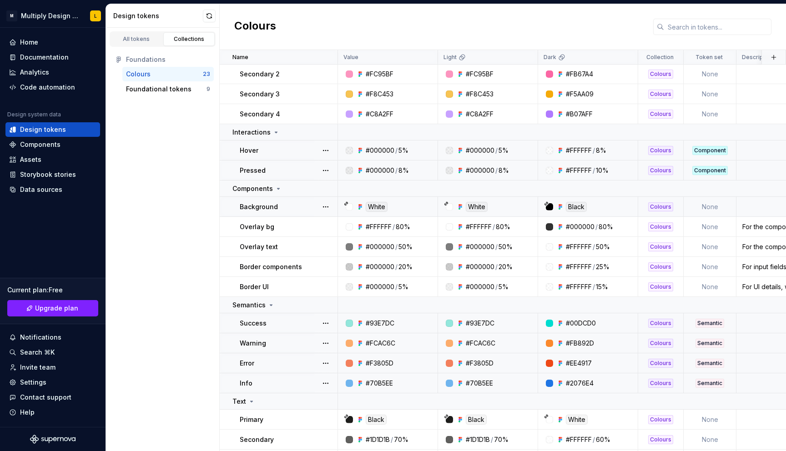
click at [716, 206] on td "None" at bounding box center [709, 207] width 53 height 20
type textarea "*"
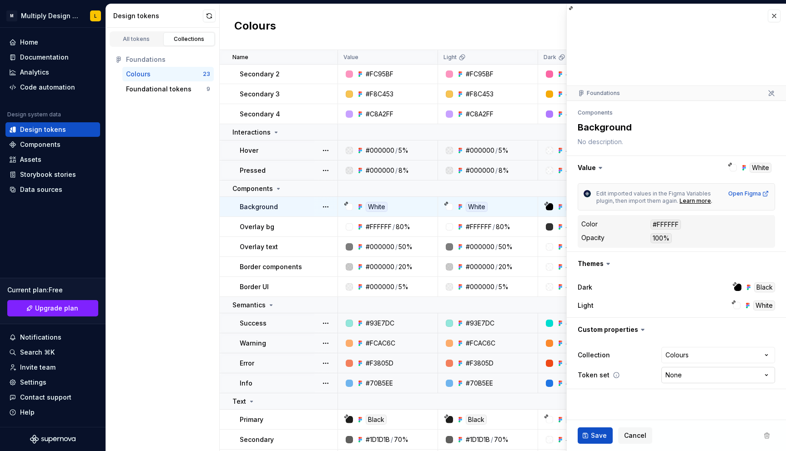
click at [682, 374] on html "M Multiply Design System L Home Documentation Analytics Code automation Design …" at bounding box center [393, 225] width 786 height 451
select select "**********"
click at [584, 435] on button "Save" at bounding box center [594, 435] width 35 height 16
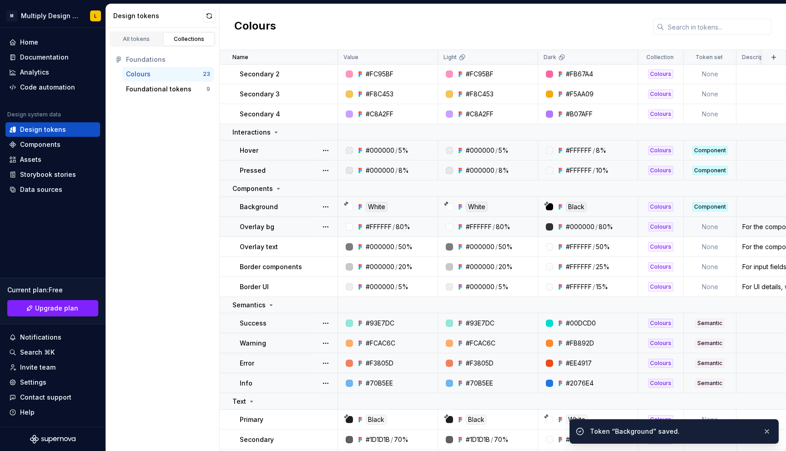
click at [707, 228] on td "None" at bounding box center [709, 227] width 53 height 20
type textarea "*"
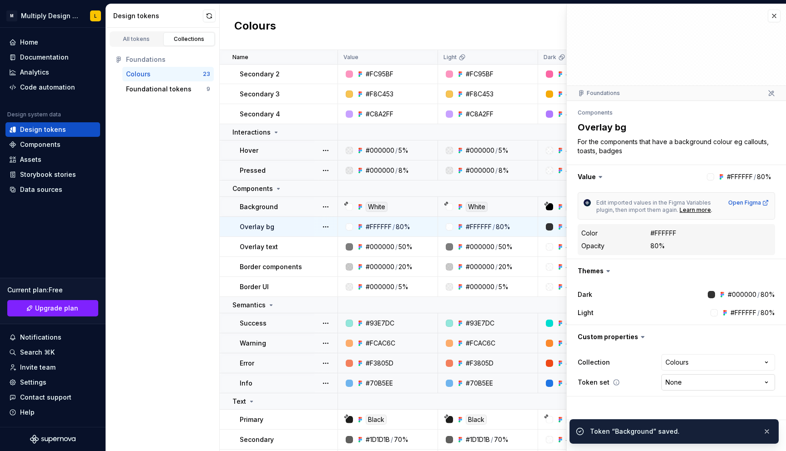
click at [684, 385] on html "M Multiply Design System L Home Documentation Analytics Code automation Design …" at bounding box center [393, 225] width 786 height 451
select select "**********"
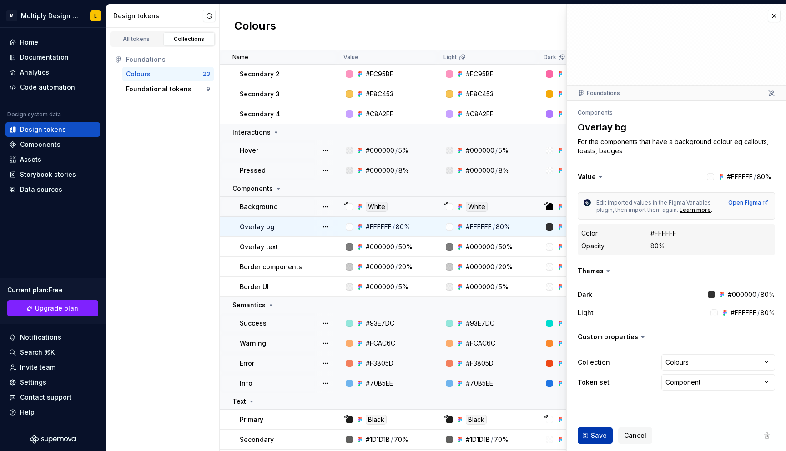
click at [589, 437] on button "Save" at bounding box center [594, 435] width 35 height 16
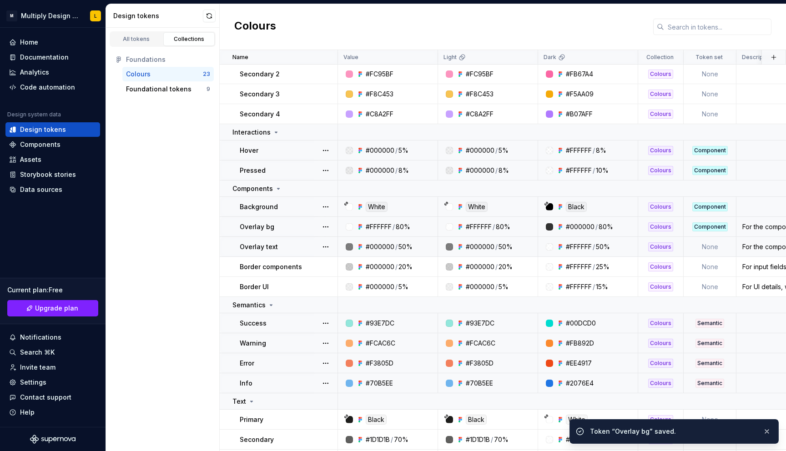
click at [707, 245] on td "None" at bounding box center [709, 247] width 53 height 20
type textarea "*"
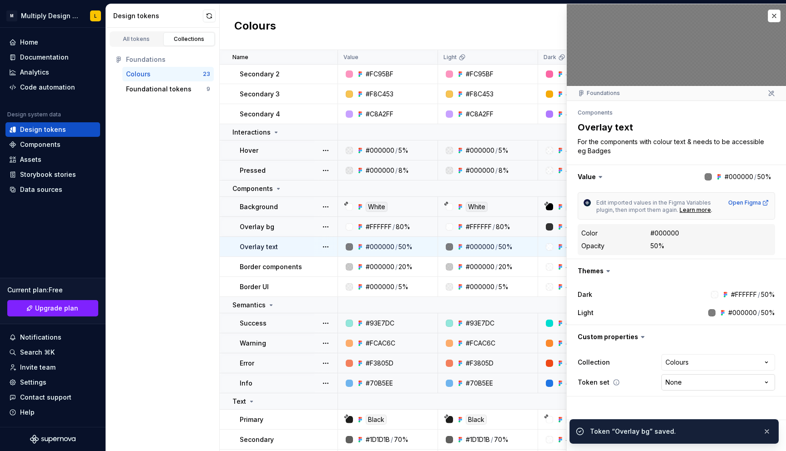
click at [673, 380] on html "M Multiply Design System L Home Documentation Analytics Code automation Design …" at bounding box center [393, 225] width 786 height 451
select select "**********"
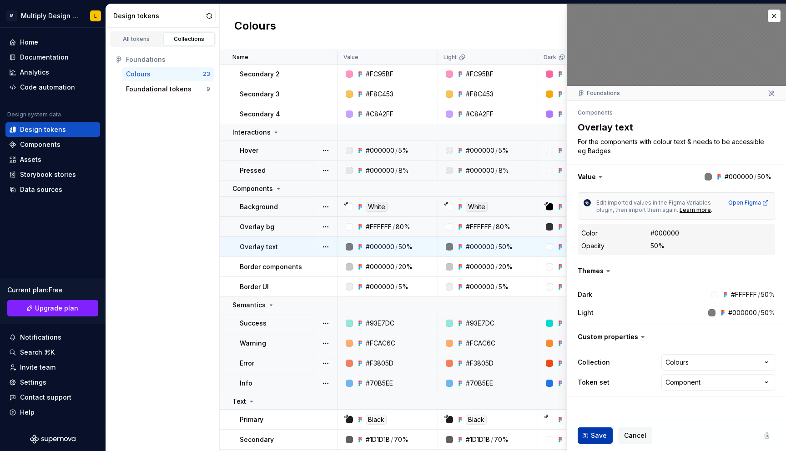
click at [599, 434] on span "Save" at bounding box center [599, 435] width 16 height 9
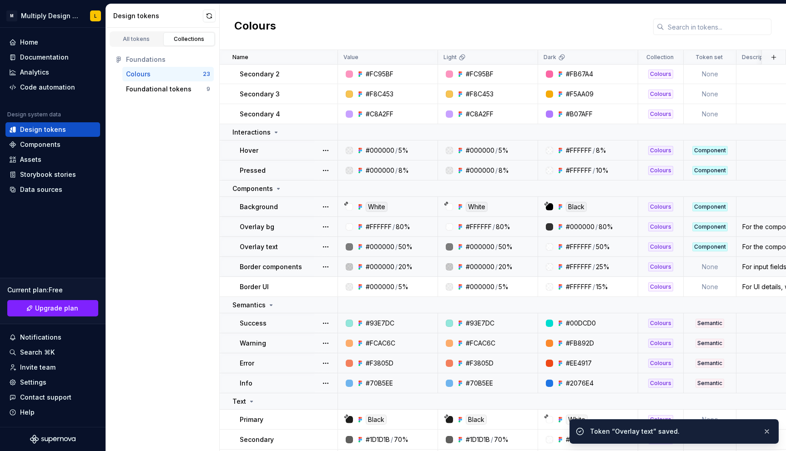
click at [711, 263] on td "None" at bounding box center [709, 267] width 53 height 20
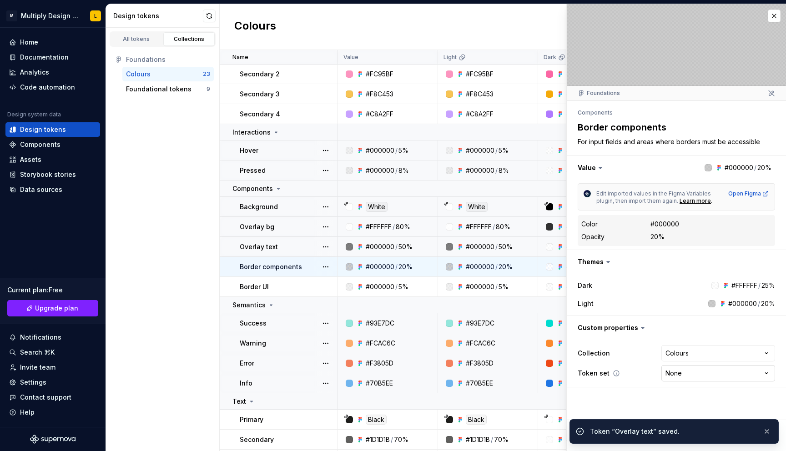
click at [677, 373] on html "M Multiply Design System L Home Documentation Analytics Code automation Design …" at bounding box center [393, 225] width 786 height 451
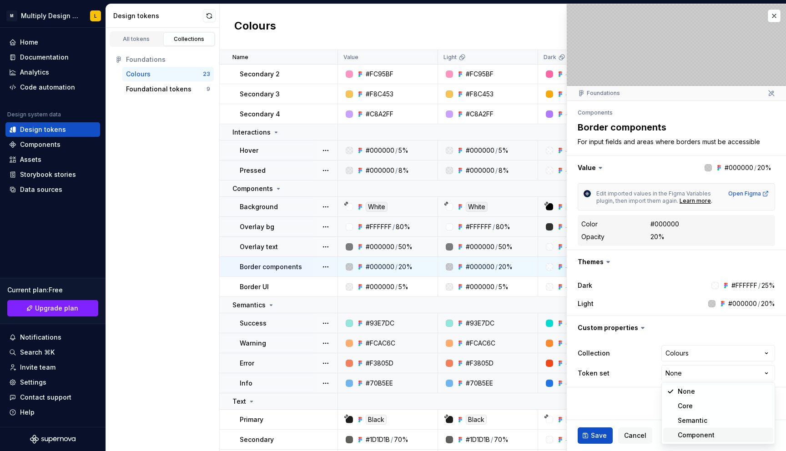
type textarea "*"
select select "**********"
click at [603, 432] on span "Save" at bounding box center [599, 435] width 16 height 9
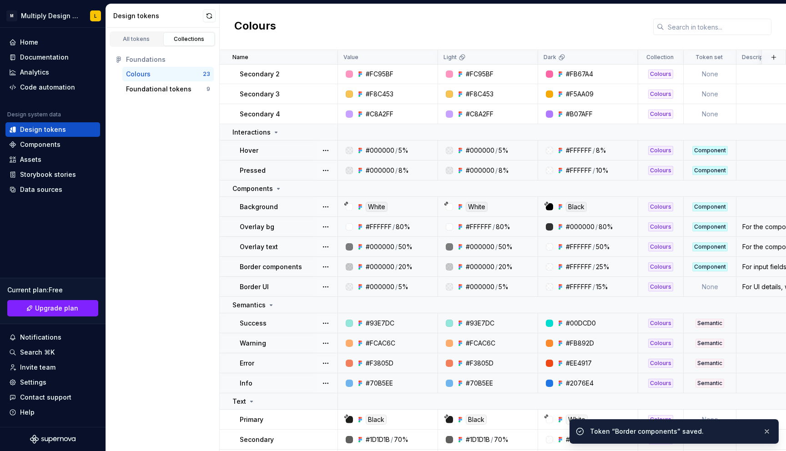
click at [706, 287] on td "None" at bounding box center [709, 287] width 53 height 20
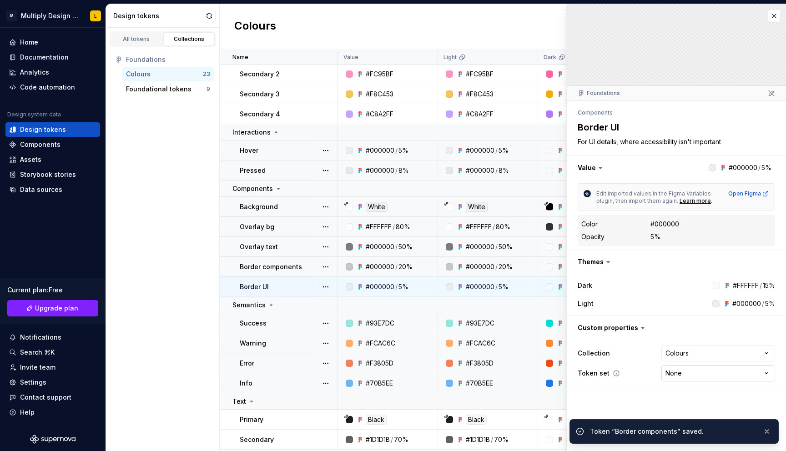
click at [670, 373] on html "M Multiply Design System L Home Documentation Analytics Code automation Design …" at bounding box center [393, 225] width 786 height 451
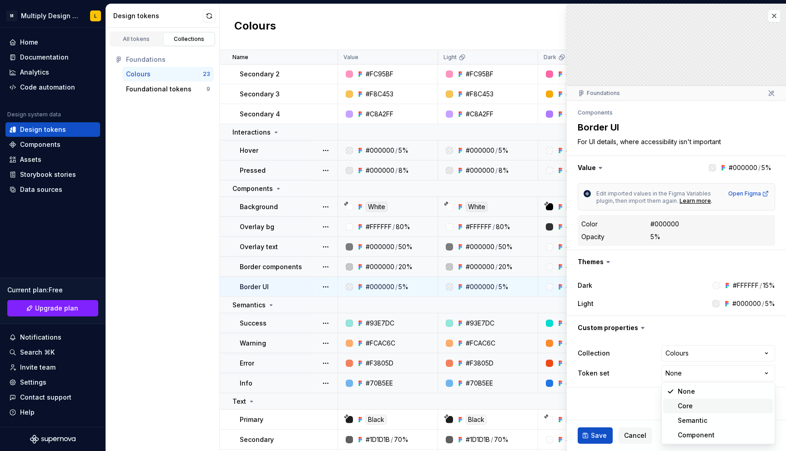
type textarea "*"
select select "**********"
click at [588, 434] on button "Save" at bounding box center [594, 435] width 35 height 16
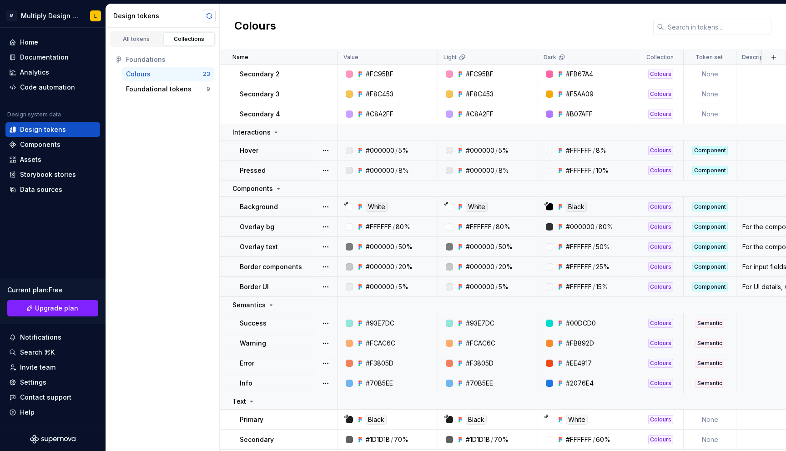
click at [205, 16] on button "button" at bounding box center [209, 16] width 13 height 13
click at [145, 37] on div "All tokens" at bounding box center [136, 38] width 45 height 7
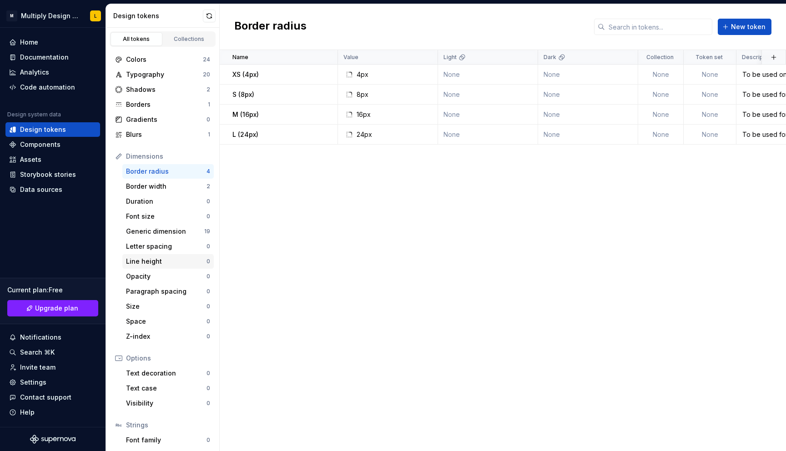
click at [165, 259] on div "Line height" at bounding box center [166, 261] width 80 height 9
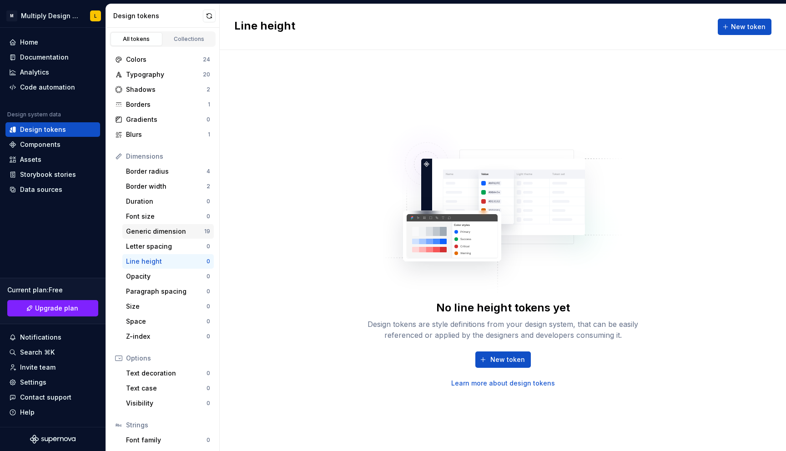
click at [167, 229] on div "Generic dimension" at bounding box center [165, 231] width 78 height 9
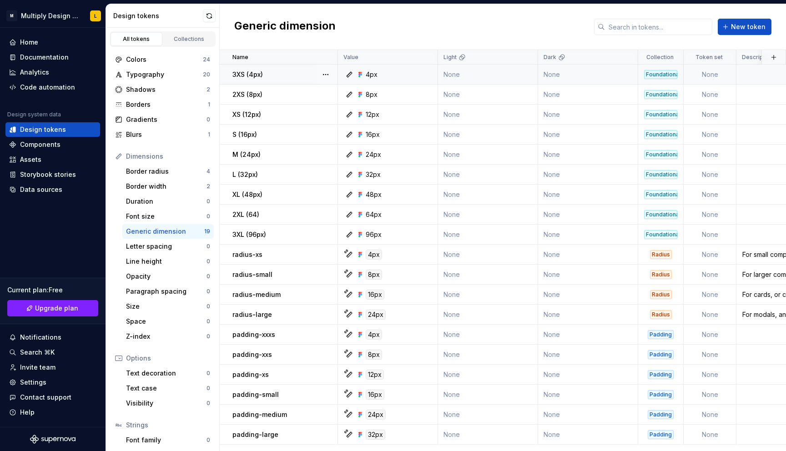
click at [707, 75] on td "None" at bounding box center [709, 75] width 53 height 20
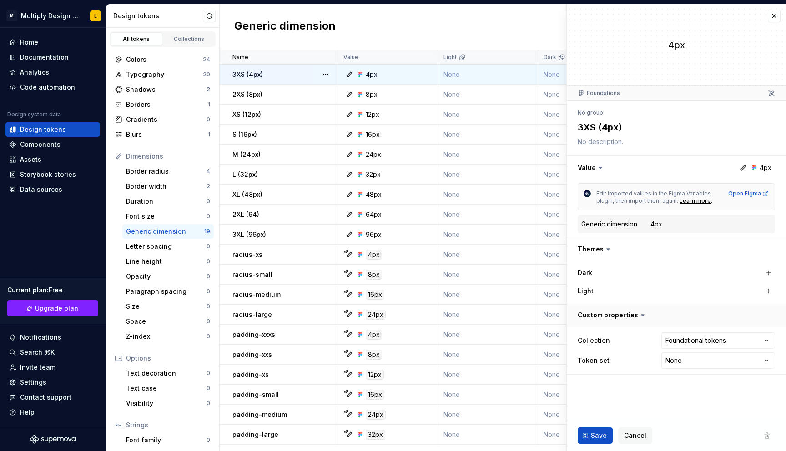
type textarea "*"
click at [678, 361] on html "M Multiply Design System L Home Documentation Analytics Code automation Design …" at bounding box center [393, 225] width 786 height 451
click at [636, 439] on html "M Multiply Design System L Home Documentation Analytics Code automation Design …" at bounding box center [393, 225] width 786 height 451
click at [686, 357] on html "M Multiply Design System L Home Documentation Analytics Code automation Design …" at bounding box center [393, 225] width 786 height 451
select select "**********"
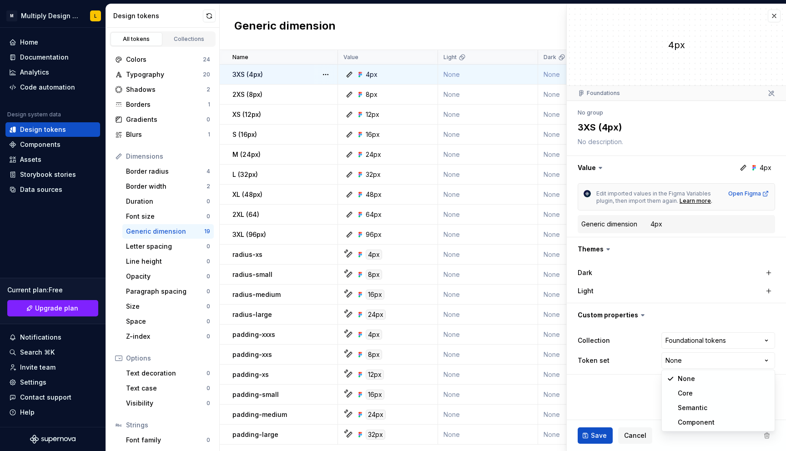
type textarea "*"
click at [678, 358] on html "M Multiply Design System L Home Documentation Analytics Code automation Design …" at bounding box center [393, 225] width 786 height 451
select select
click at [630, 438] on span "Cancel" at bounding box center [635, 435] width 22 height 9
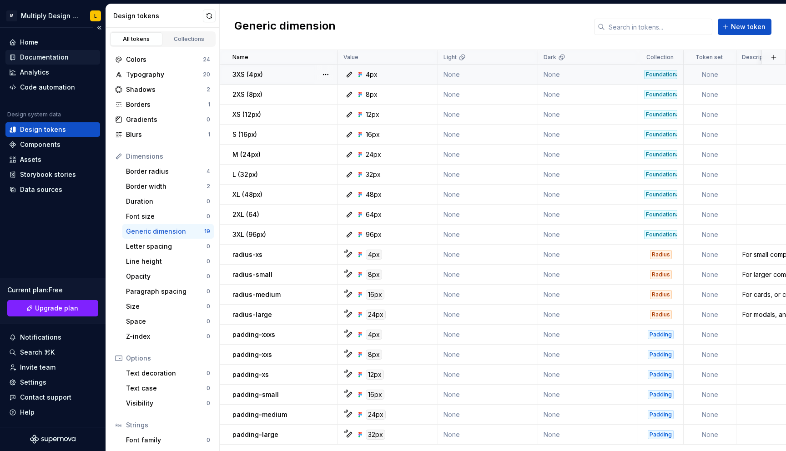
click at [50, 59] on div "Documentation" at bounding box center [44, 57] width 49 height 9
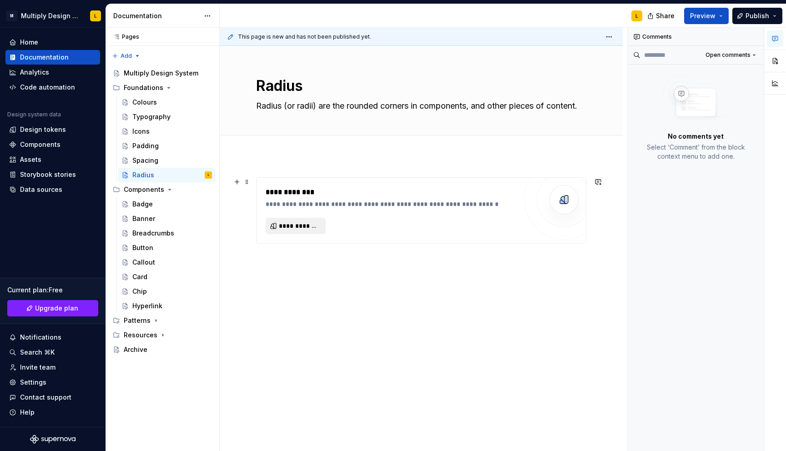
click at [306, 225] on span "**********" at bounding box center [299, 225] width 41 height 9
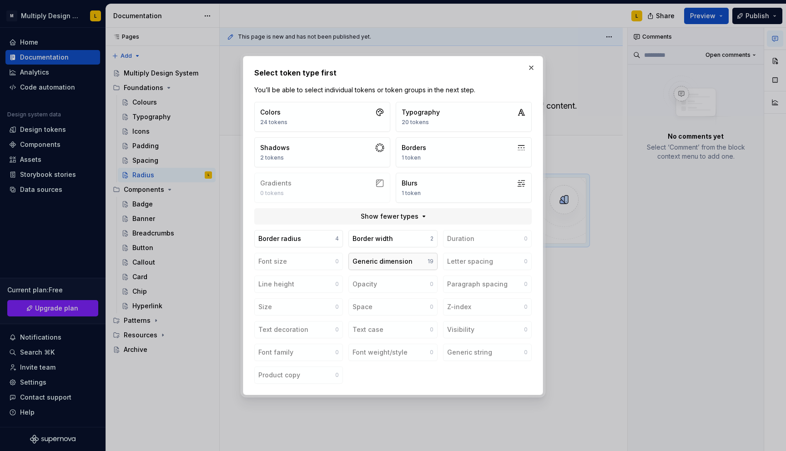
click at [385, 262] on div "Generic dimension" at bounding box center [382, 261] width 60 height 9
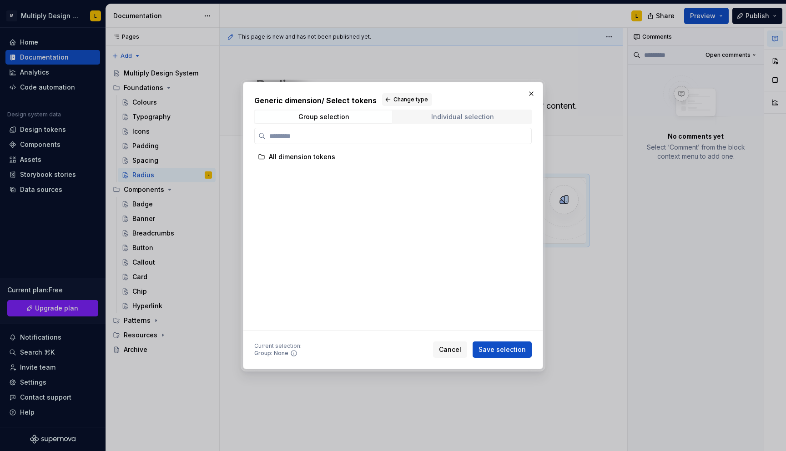
click at [453, 114] on div "Individual selection" at bounding box center [462, 116] width 63 height 7
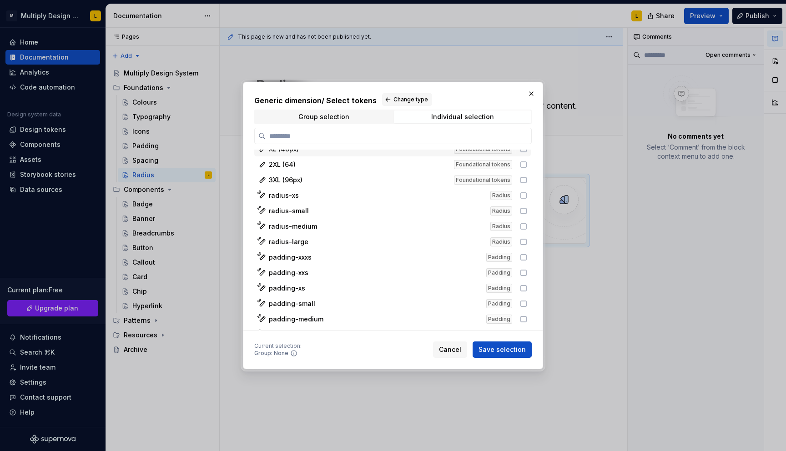
scroll to position [101, 0]
click at [527, 196] on icon at bounding box center [523, 194] width 7 height 7
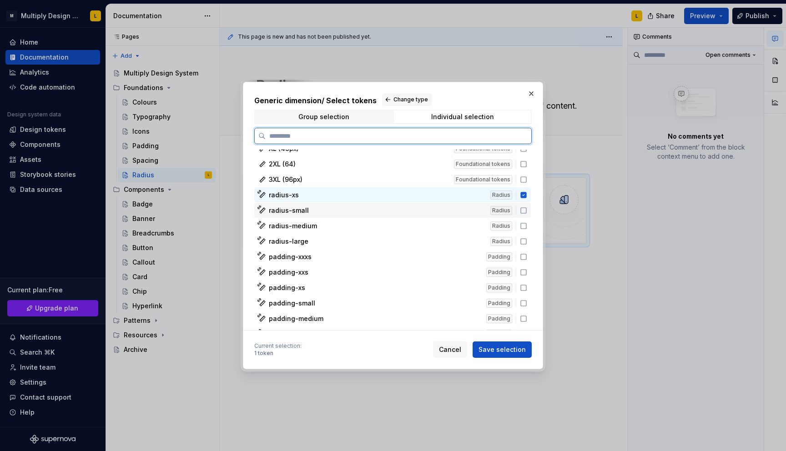
click at [527, 211] on icon at bounding box center [523, 210] width 7 height 7
click at [527, 224] on icon at bounding box center [523, 225] width 7 height 7
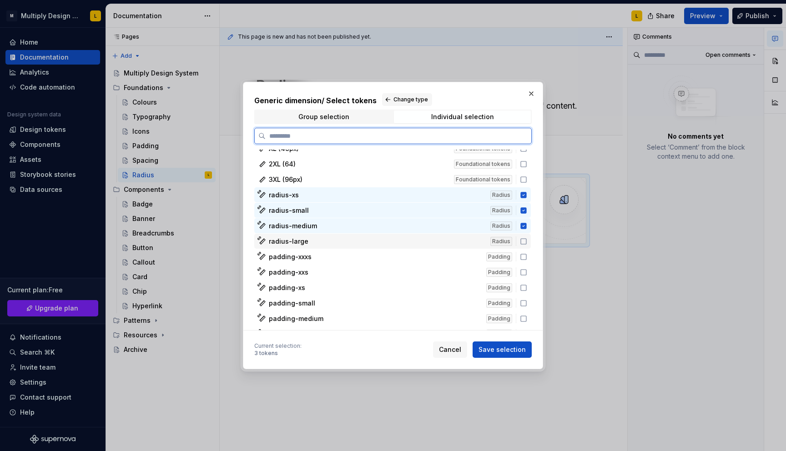
click at [527, 240] on icon at bounding box center [523, 241] width 7 height 7
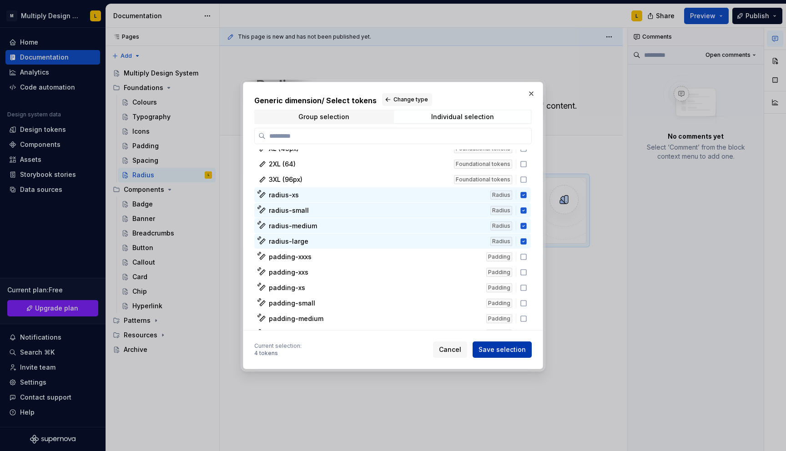
click at [489, 349] on span "Save selection" at bounding box center [501, 349] width 47 height 9
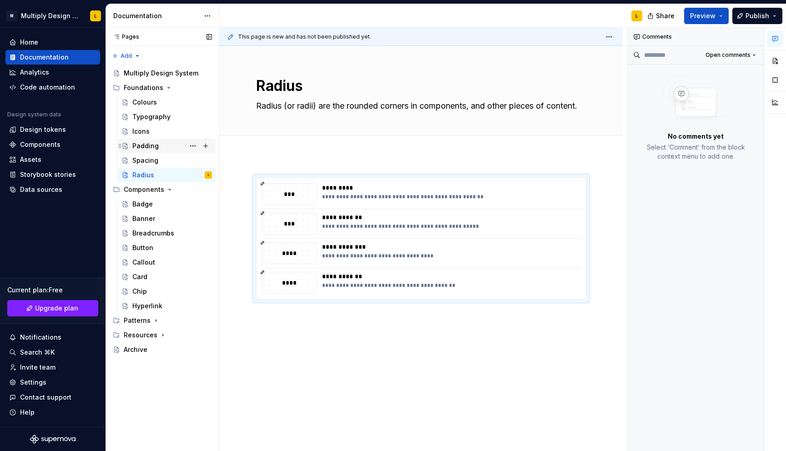
click at [155, 144] on div "Padding" at bounding box center [145, 145] width 26 height 9
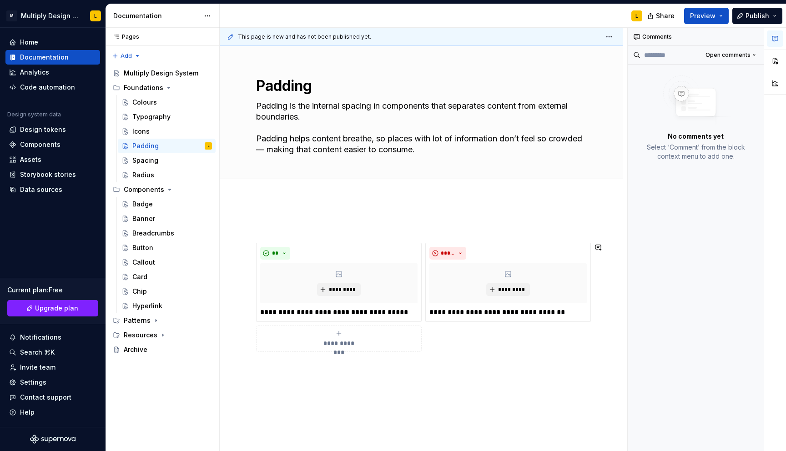
type textarea "*"
click at [271, 229] on p at bounding box center [421, 226] width 330 height 11
click at [232, 226] on button "button" at bounding box center [237, 226] width 13 height 13
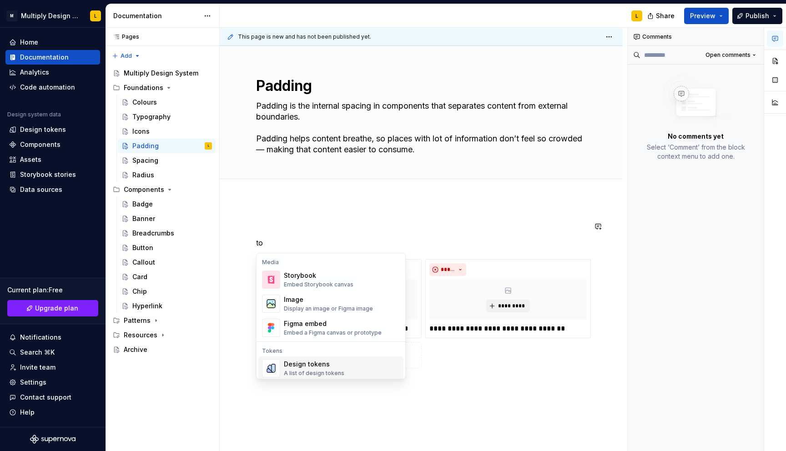
click at [310, 361] on div "Design tokens" at bounding box center [314, 364] width 60 height 9
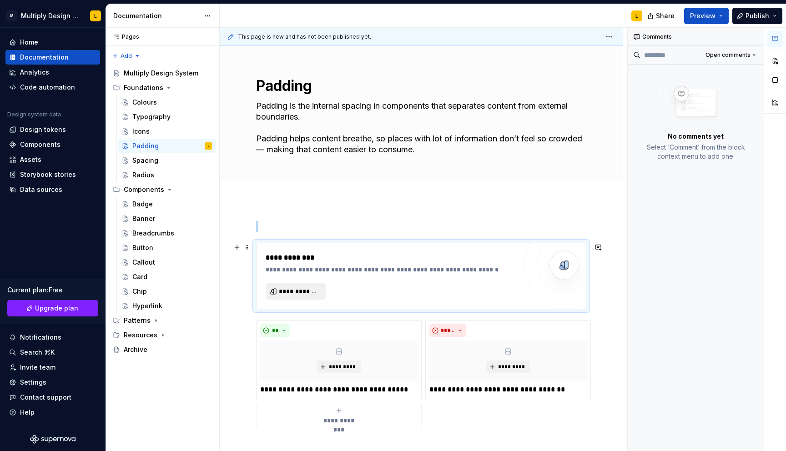
click at [286, 290] on span "**********" at bounding box center [299, 291] width 41 height 9
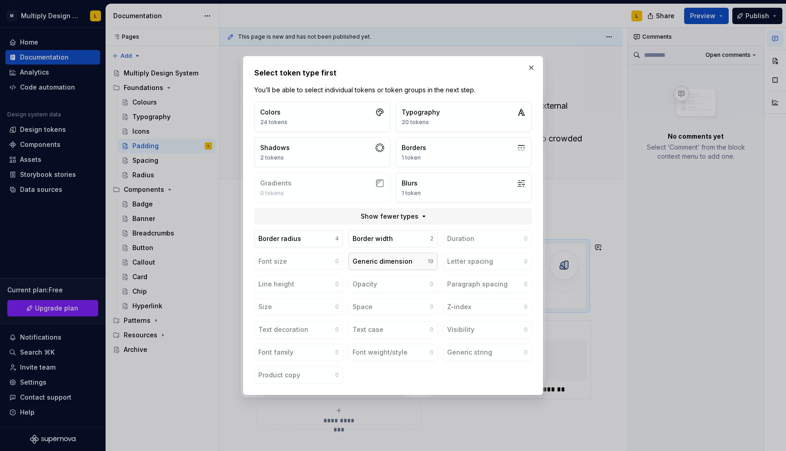
click at [397, 261] on div "Generic dimension" at bounding box center [382, 261] width 60 height 9
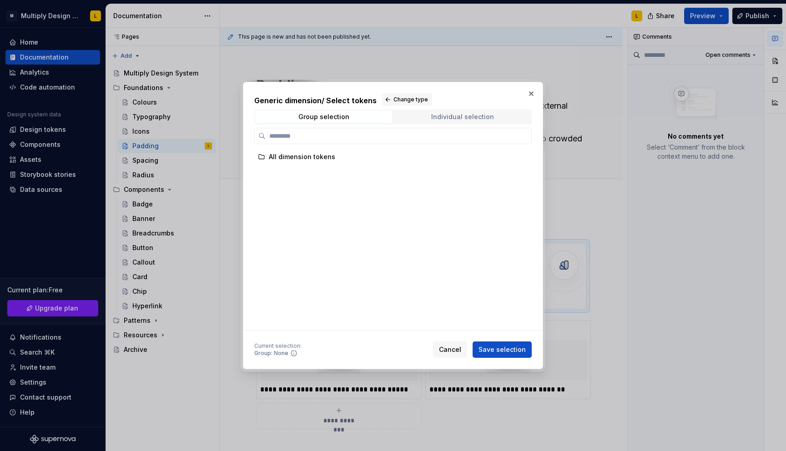
click at [474, 113] on div "Individual selection" at bounding box center [462, 116] width 63 height 7
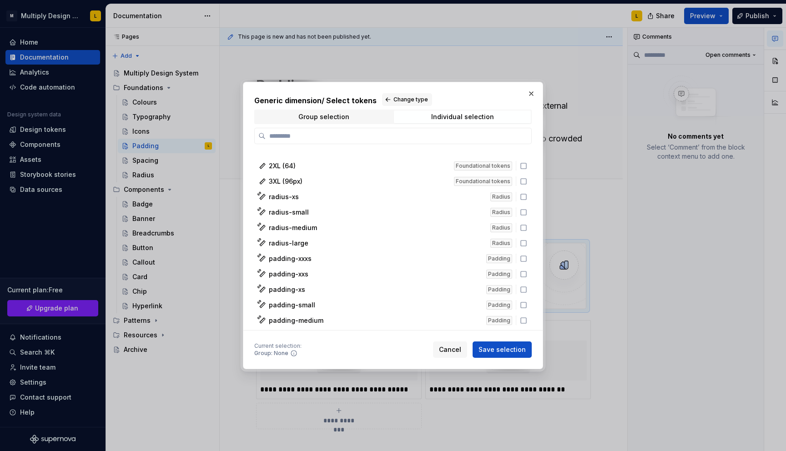
scroll to position [110, 0]
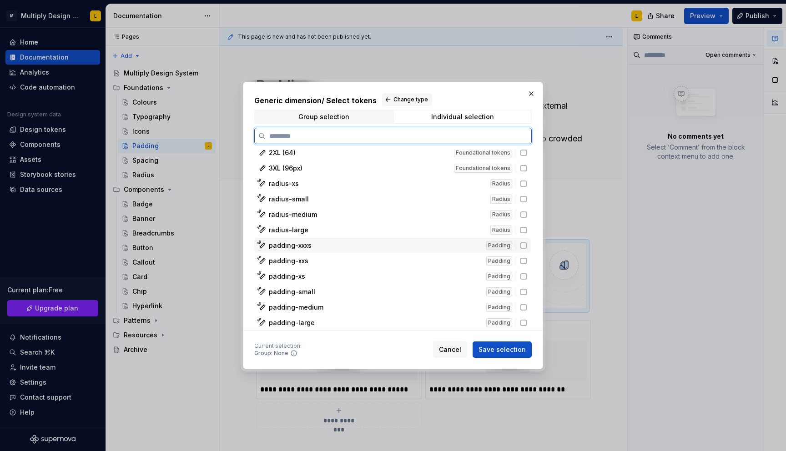
click at [526, 245] on icon at bounding box center [523, 245] width 7 height 7
click at [527, 263] on icon at bounding box center [523, 260] width 7 height 7
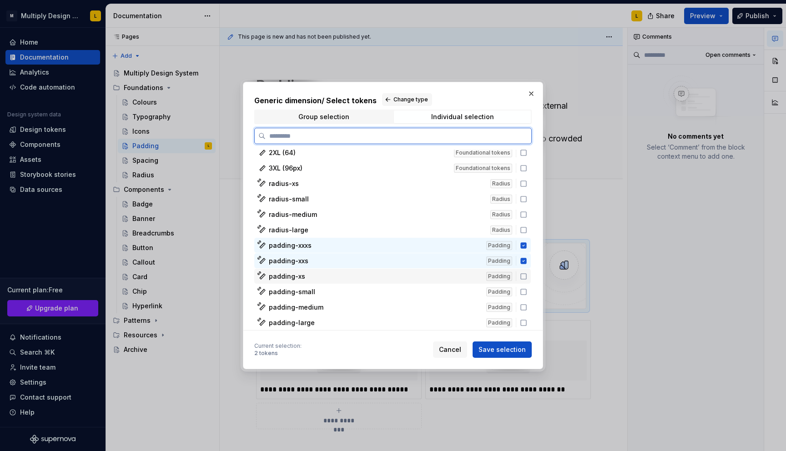
click at [527, 278] on icon at bounding box center [523, 276] width 7 height 7
click at [527, 293] on icon at bounding box center [523, 291] width 7 height 7
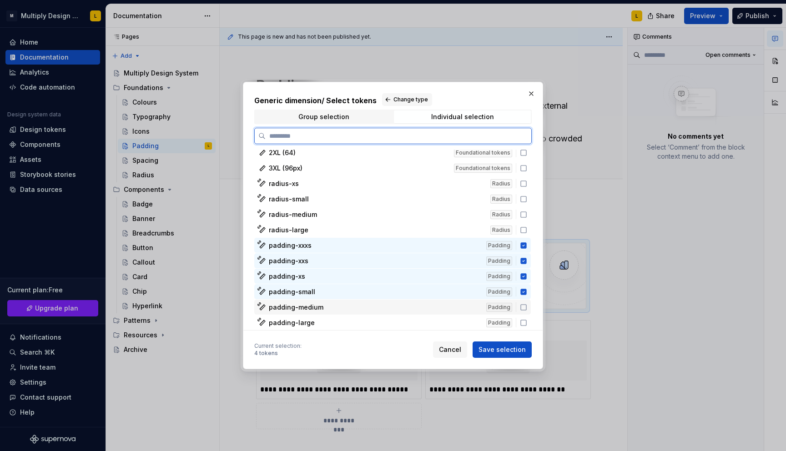
click at [527, 309] on icon at bounding box center [523, 307] width 7 height 7
click at [527, 323] on icon at bounding box center [523, 322] width 7 height 7
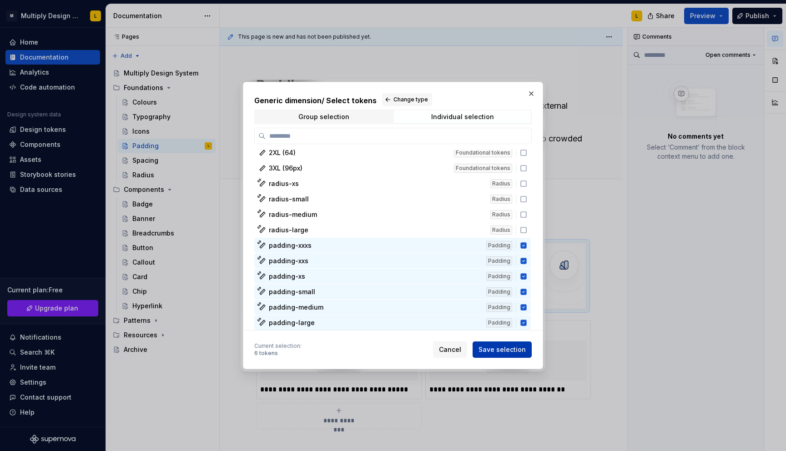
click at [496, 350] on span "Save selection" at bounding box center [501, 349] width 47 height 9
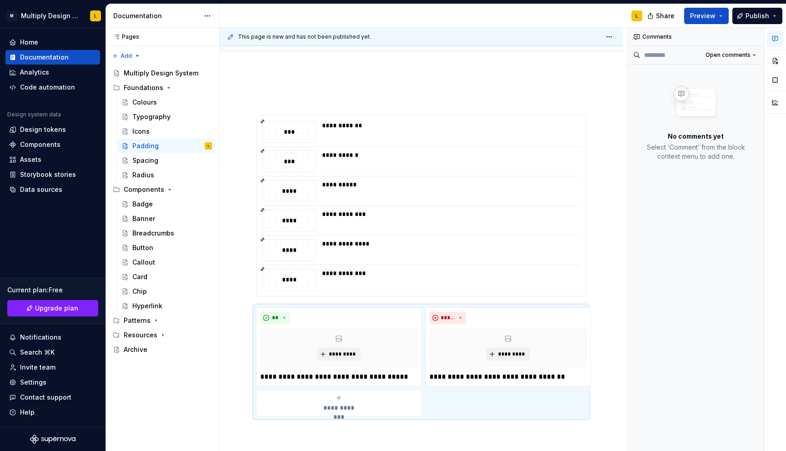
scroll to position [116, 0]
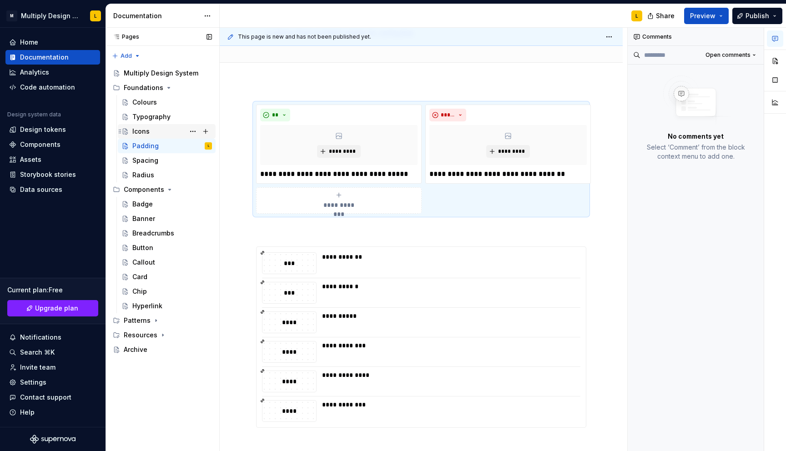
click at [156, 129] on div "Icons" at bounding box center [172, 131] width 80 height 13
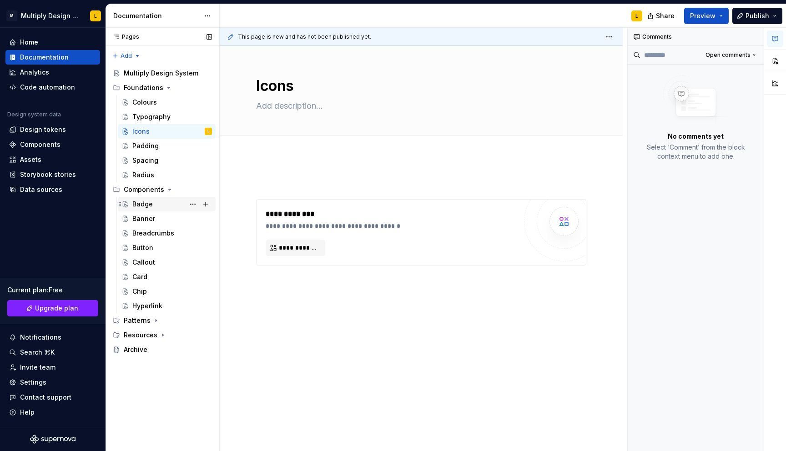
click at [145, 201] on div "Badge" at bounding box center [142, 204] width 20 height 9
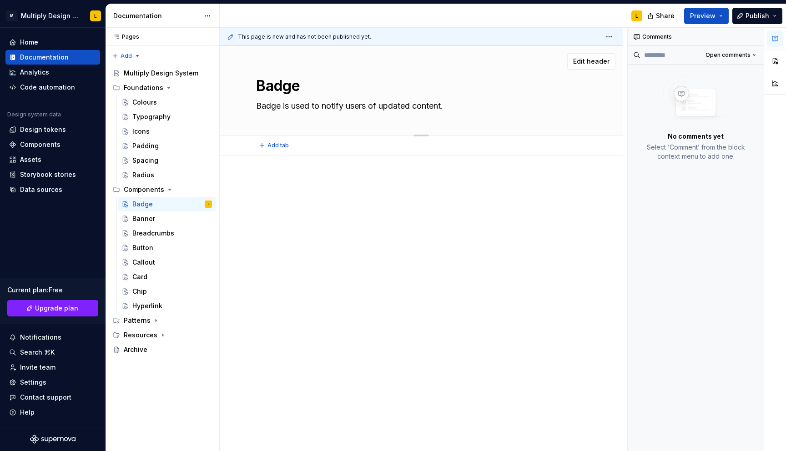
click at [277, 85] on textarea "Badge" at bounding box center [419, 86] width 330 height 22
type textarea "*"
type textarea "T"
type textarea "*"
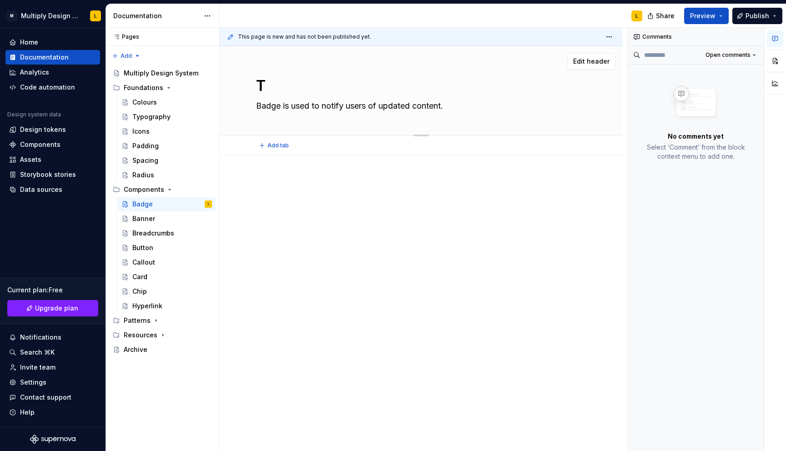
type textarea "Ta"
type textarea "*"
type textarea "Tag"
type textarea "*"
type textarea "Tag"
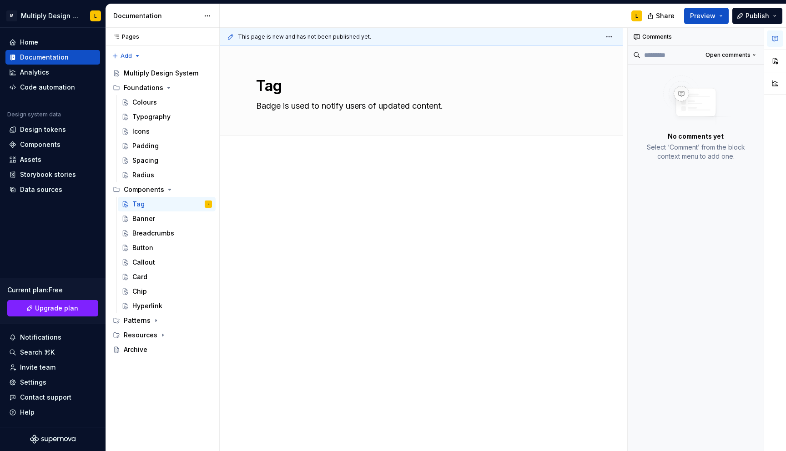
click at [271, 181] on p at bounding box center [421, 182] width 330 height 11
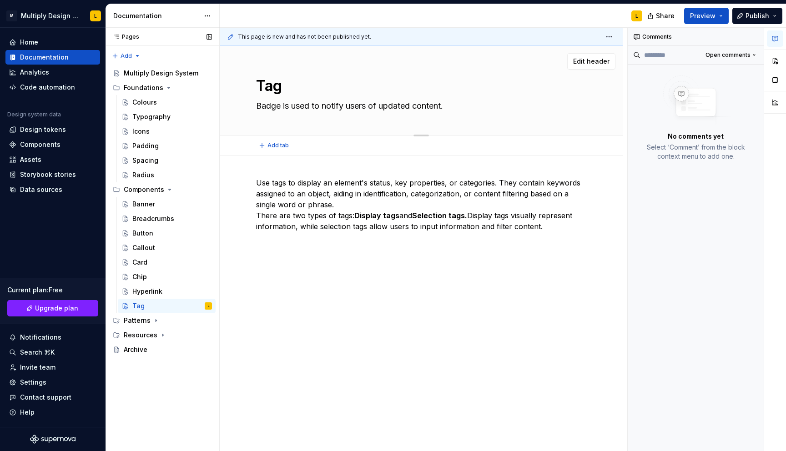
click at [291, 105] on textarea "Badge is used to notify users of updated content." at bounding box center [419, 106] width 330 height 15
paste textarea "A tag is a static and actionable component that displays an element's status, k…"
type textarea "*"
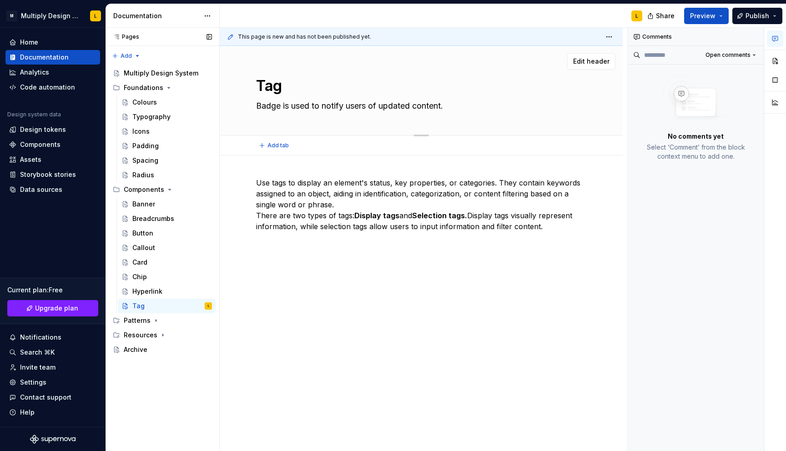
type textarea "A tag is a static and actionable component that displays an element's status, k…"
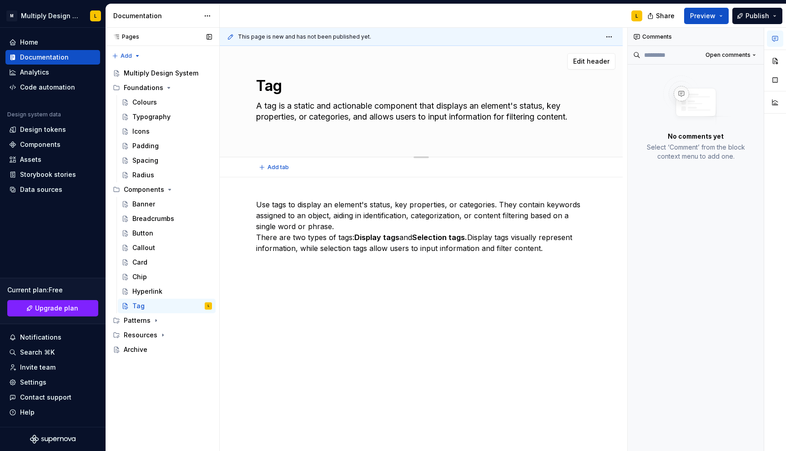
click at [255, 115] on textarea "A tag is a static and actionable component that displays an element's status, k…" at bounding box center [419, 117] width 330 height 36
type textarea "*"
type textarea "A tag is a static and actionable component that displays an element's status, k…"
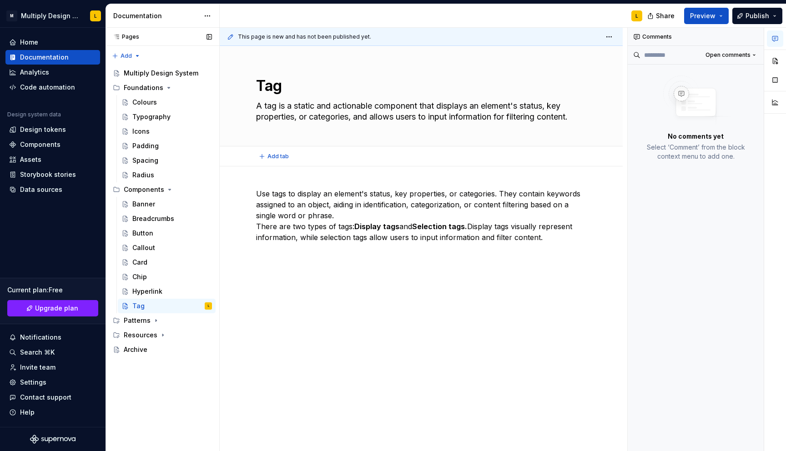
type textarea "*"
type textarea "A tag is a static and actionable component that displays an element's status, k…"
click at [152, 292] on div "Hyperlink" at bounding box center [147, 291] width 30 height 9
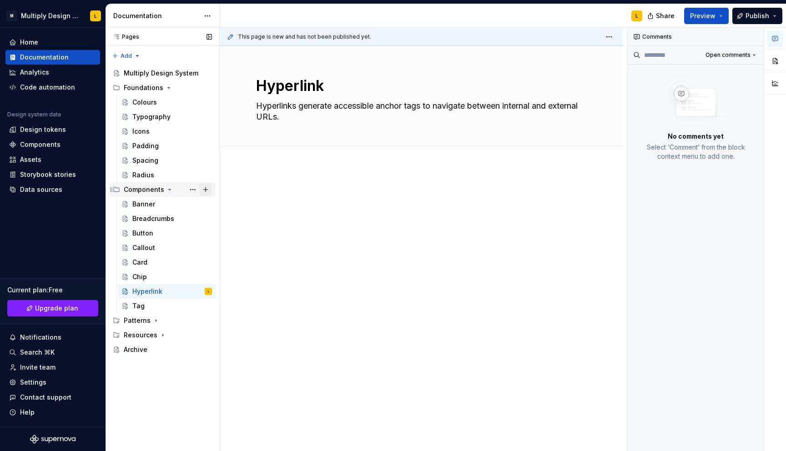
click at [206, 190] on button "Page tree" at bounding box center [205, 189] width 13 height 13
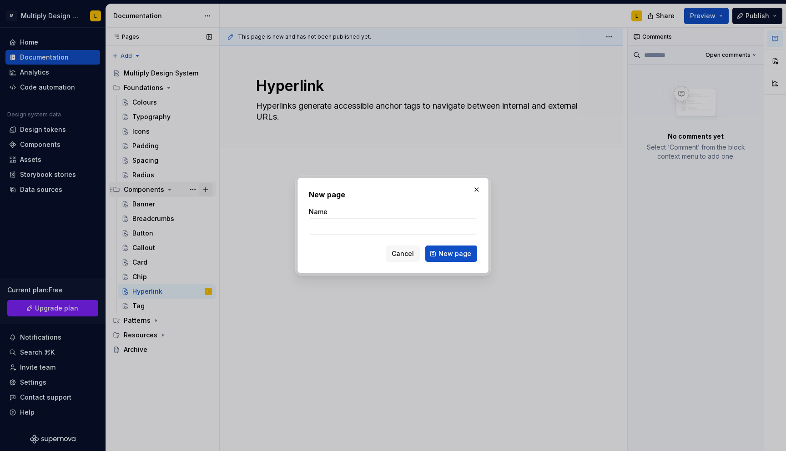
type textarea "*"
type input "Toast"
click at [435, 258] on button "New page" at bounding box center [451, 254] width 52 height 16
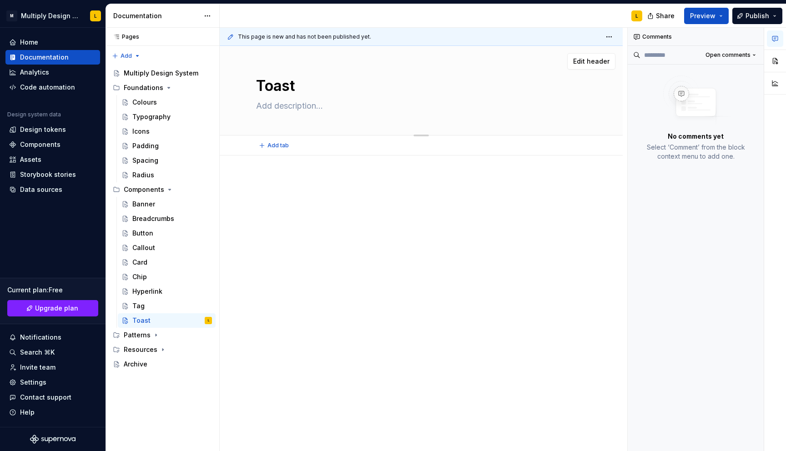
click at [288, 110] on textarea at bounding box center [419, 106] width 330 height 15
paste textarea "Toasts are used to convey the status of a non-critical action that requires no …"
type textarea "*"
type textarea "Toasts are used to convey the status of a non-critical action that requires no …"
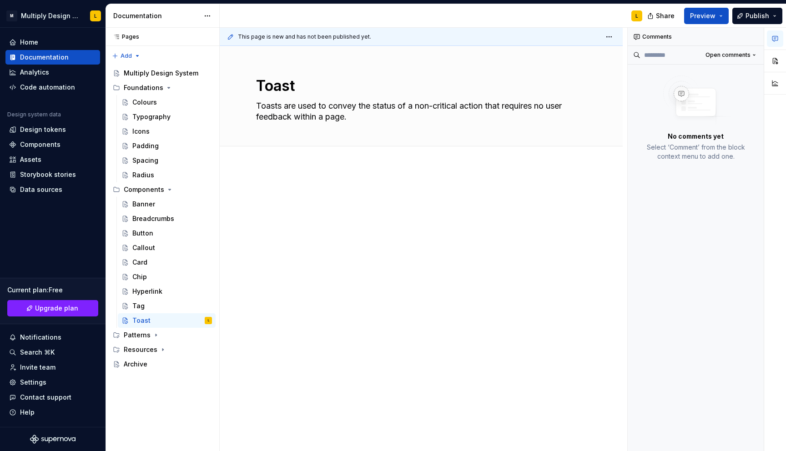
type textarea "*"
type textarea "Toasts are used to convey the status of a non-critical action that requires no …"
click at [206, 190] on button "Page tree" at bounding box center [205, 189] width 13 height 13
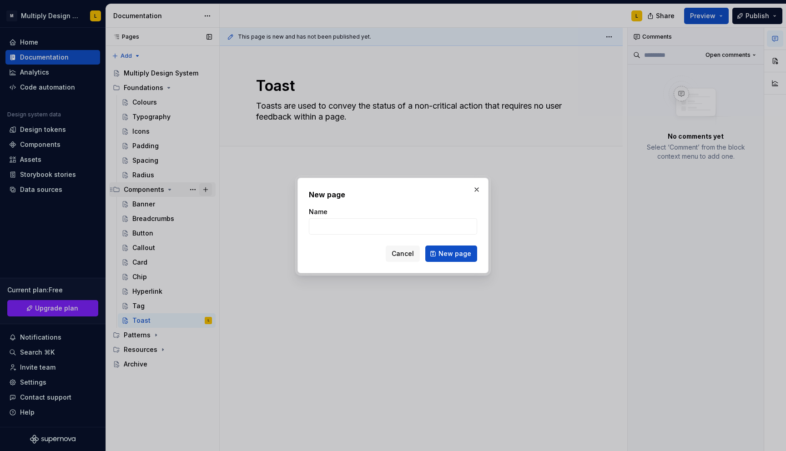
type textarea "*"
type input "Menu"
click at [440, 249] on button "New page" at bounding box center [451, 254] width 52 height 16
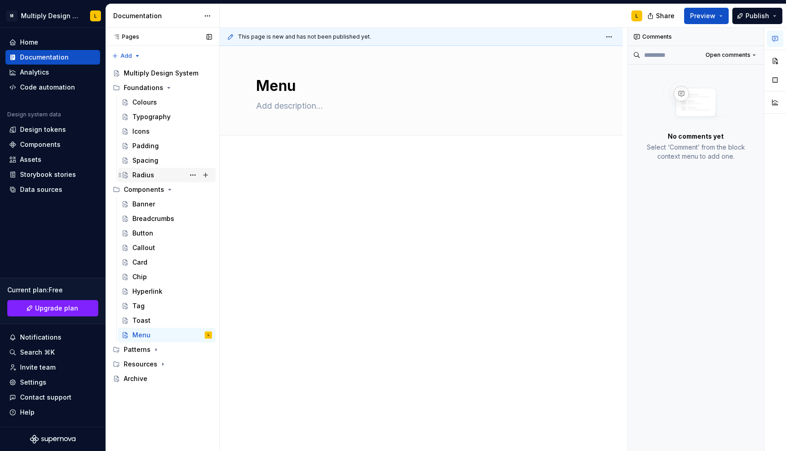
click at [132, 176] on div "Radius" at bounding box center [143, 174] width 22 height 9
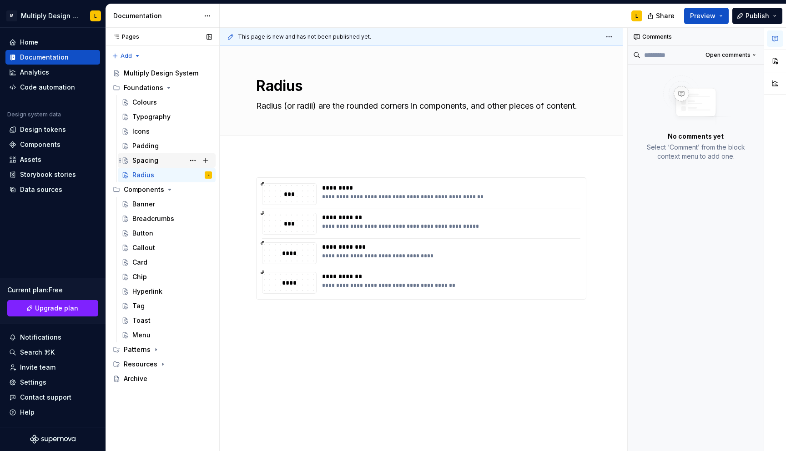
click at [149, 163] on div "Spacing" at bounding box center [145, 160] width 26 height 9
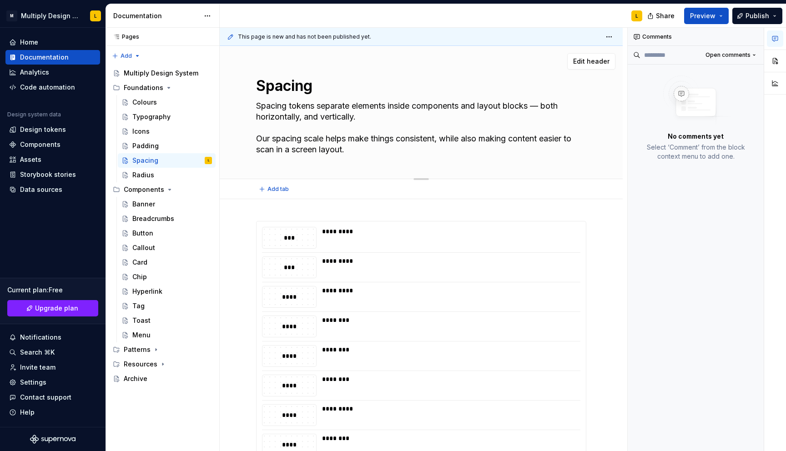
click at [293, 67] on div "Spacing Spacing tokens separate elements inside components and layout blocks — …" at bounding box center [421, 112] width 403 height 133
click at [281, 88] on textarea "Spacing" at bounding box center [419, 86] width 330 height 22
click at [149, 100] on div "Colours" at bounding box center [144, 102] width 25 height 9
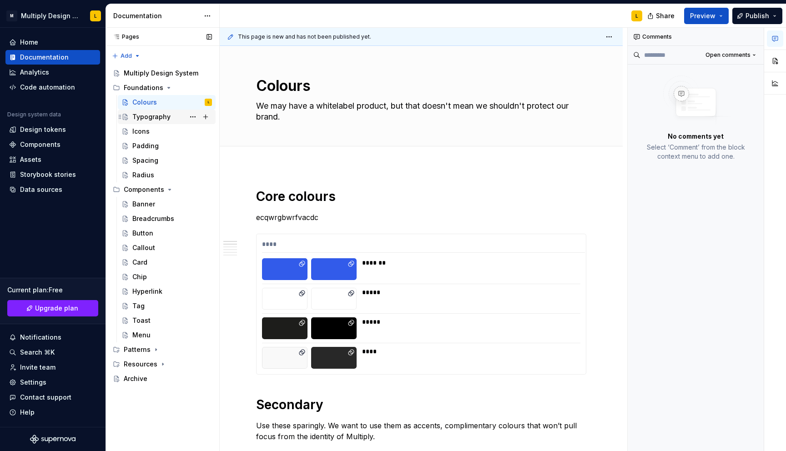
click at [149, 116] on div "Typography" at bounding box center [151, 116] width 38 height 9
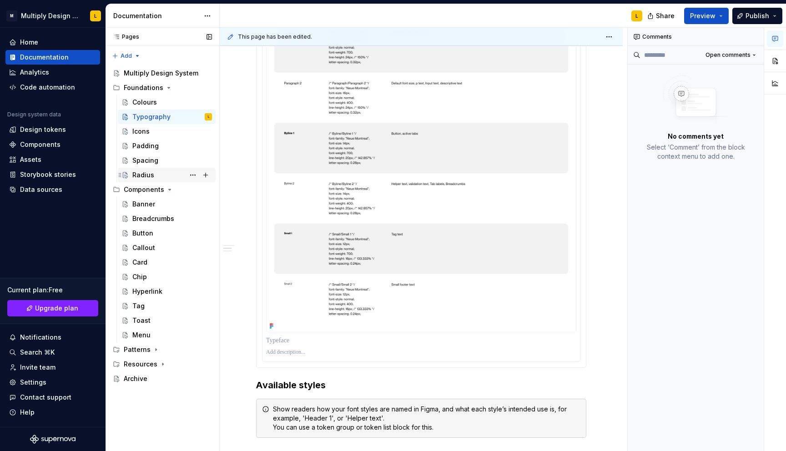
scroll to position [529, 0]
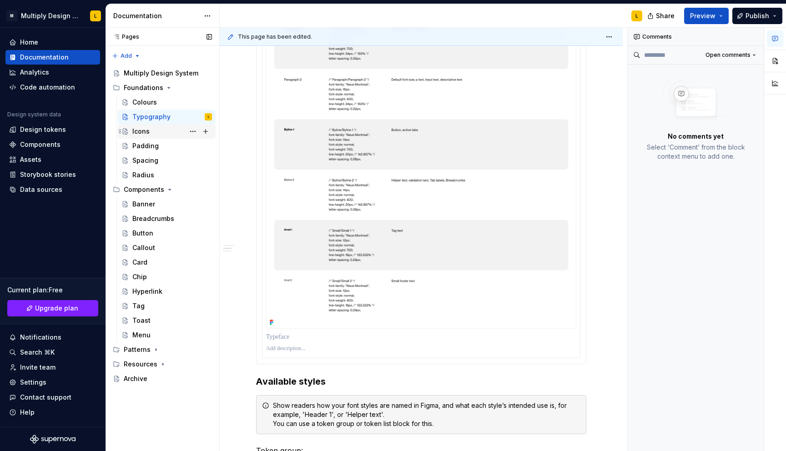
click at [142, 135] on div "Icons" at bounding box center [140, 131] width 17 height 9
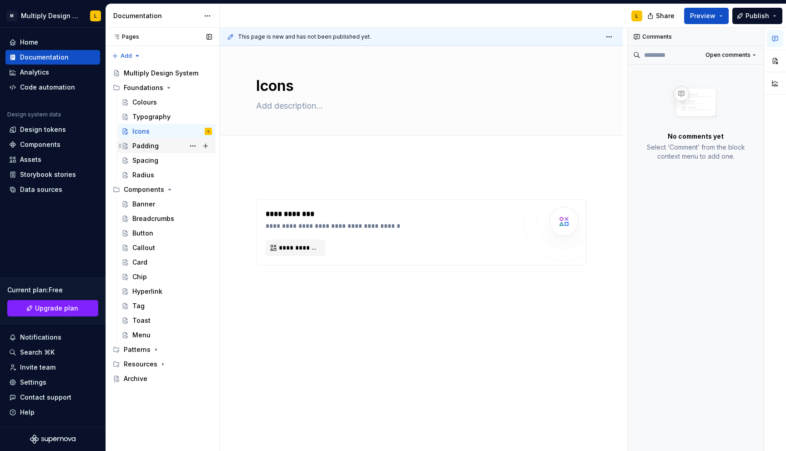
click at [153, 147] on div "Padding" at bounding box center [145, 145] width 26 height 9
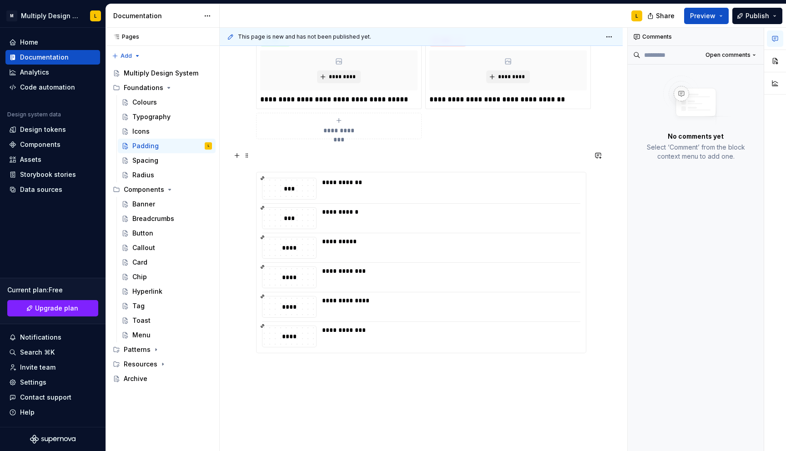
scroll to position [191, 0]
click at [350, 188] on div "**********" at bounding box center [448, 188] width 253 height 22
click at [144, 161] on div "Spacing" at bounding box center [145, 160] width 26 height 9
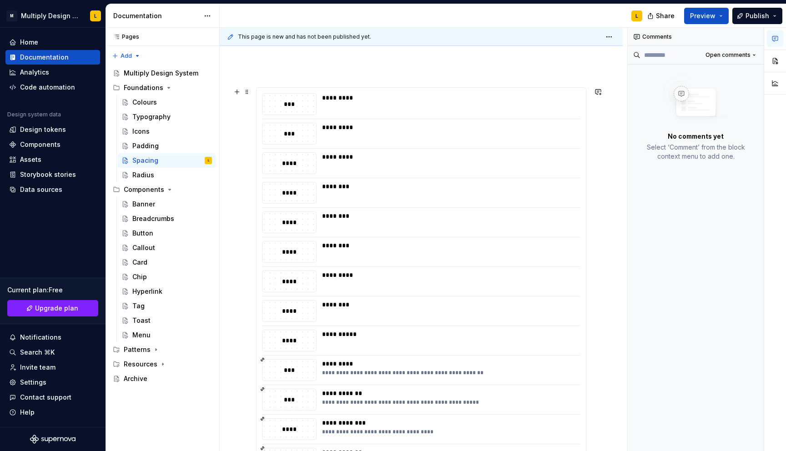
scroll to position [147, 0]
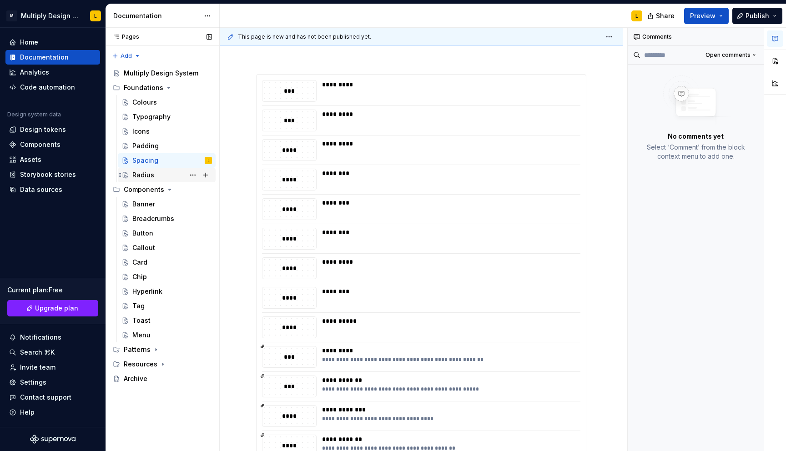
click at [137, 171] on div "Radius" at bounding box center [143, 174] width 22 height 9
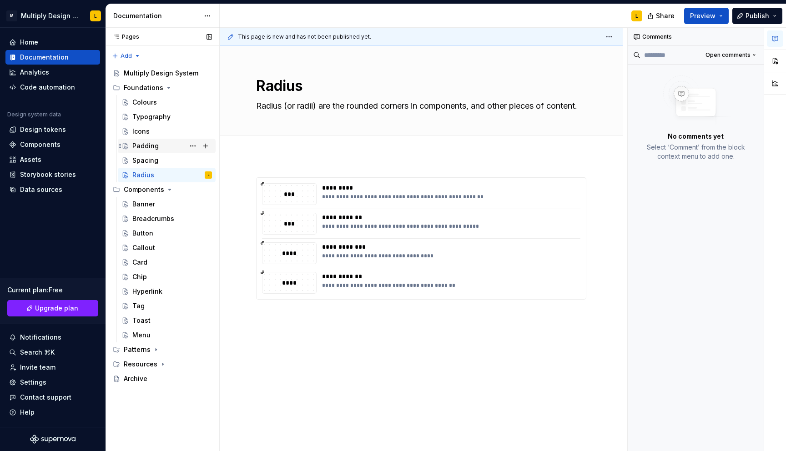
click at [152, 144] on div "Padding" at bounding box center [145, 145] width 26 height 9
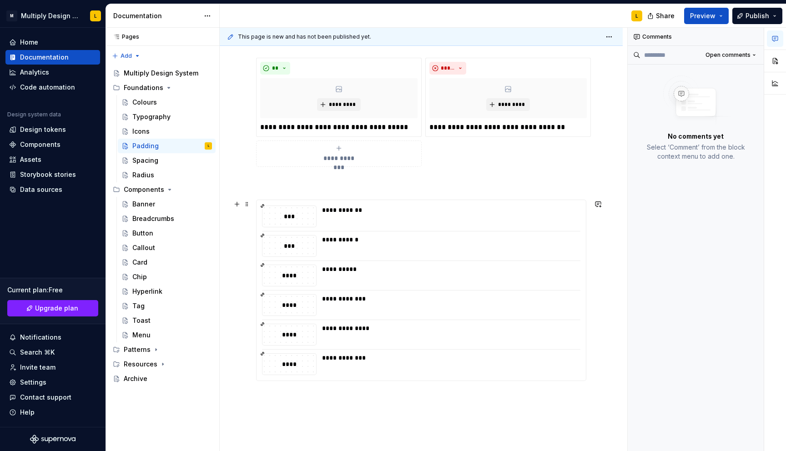
scroll to position [167, 0]
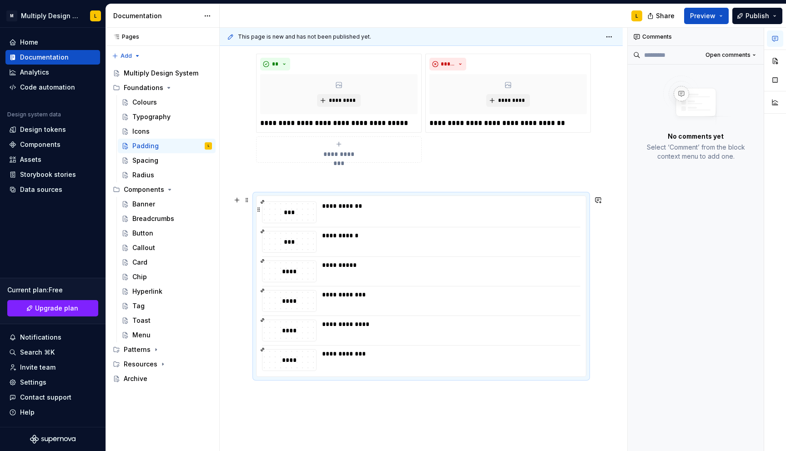
click at [321, 218] on div "**********" at bounding box center [421, 212] width 318 height 22
click at [706, 16] on span "Preview" at bounding box center [702, 15] width 25 height 9
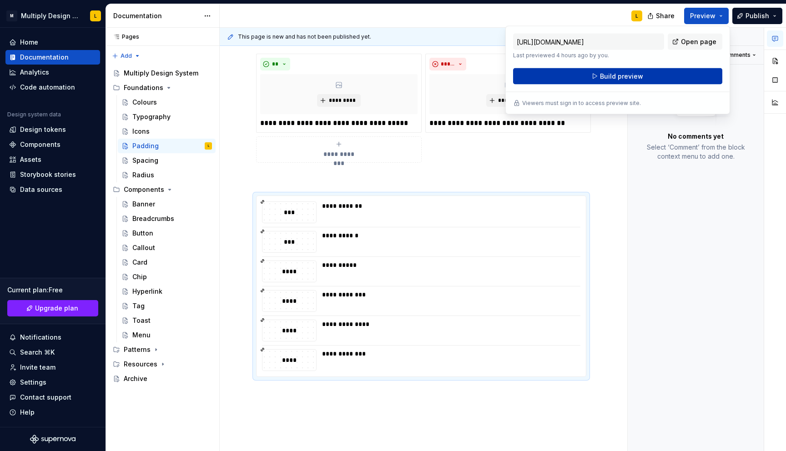
click at [645, 79] on button "Build preview" at bounding box center [617, 76] width 209 height 16
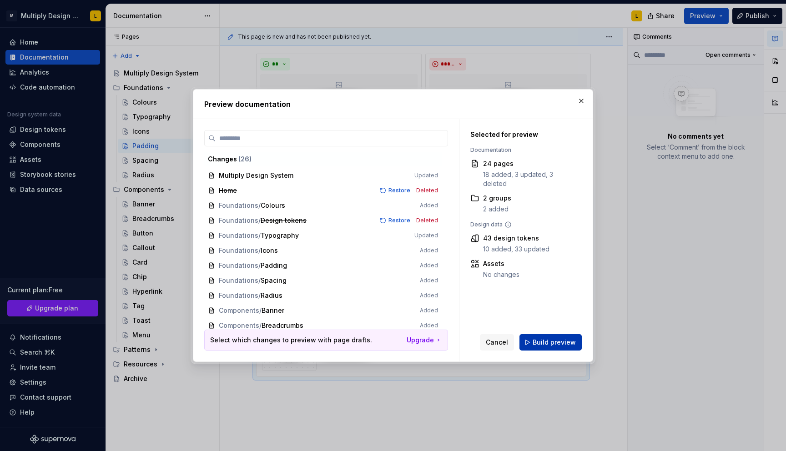
click at [538, 348] on button "Build preview" at bounding box center [550, 342] width 62 height 16
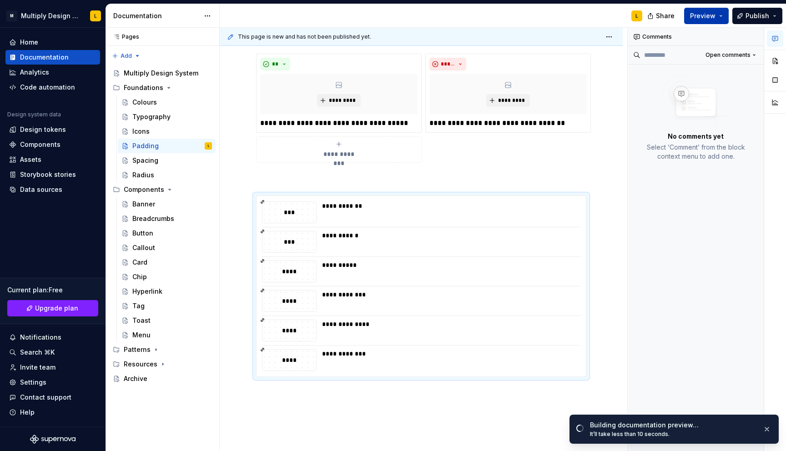
click at [709, 14] on span "Preview" at bounding box center [702, 15] width 25 height 9
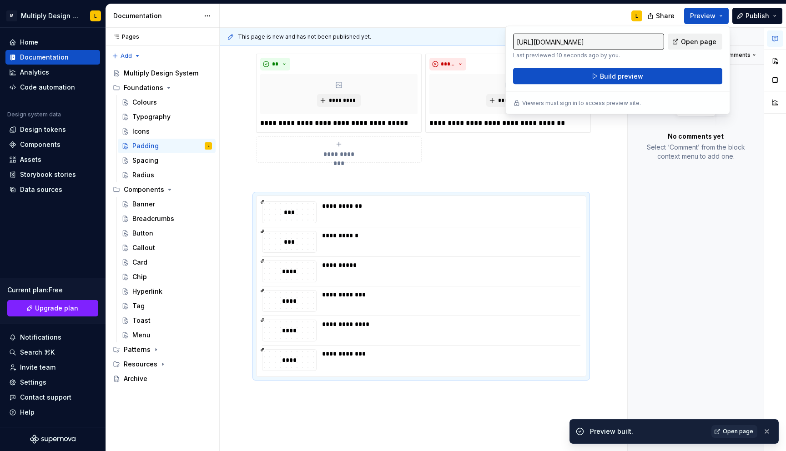
click at [695, 45] on span "Open page" at bounding box center [698, 41] width 35 height 9
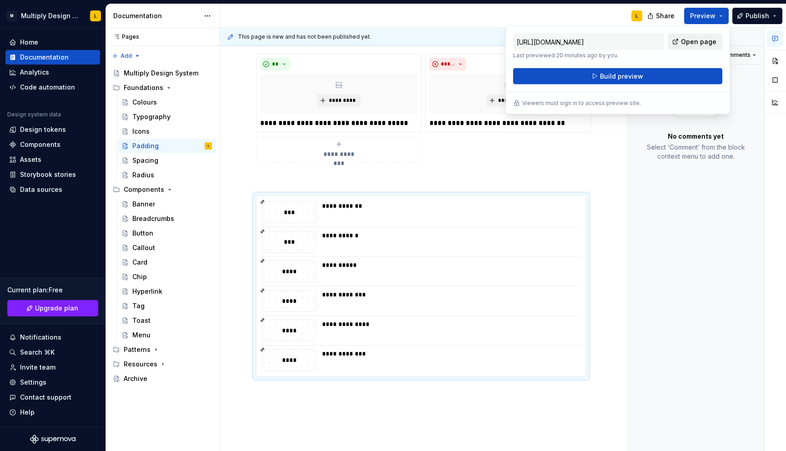
type textarea "*"
